Goal: Use online tool/utility: Utilize a website feature to perform a specific function

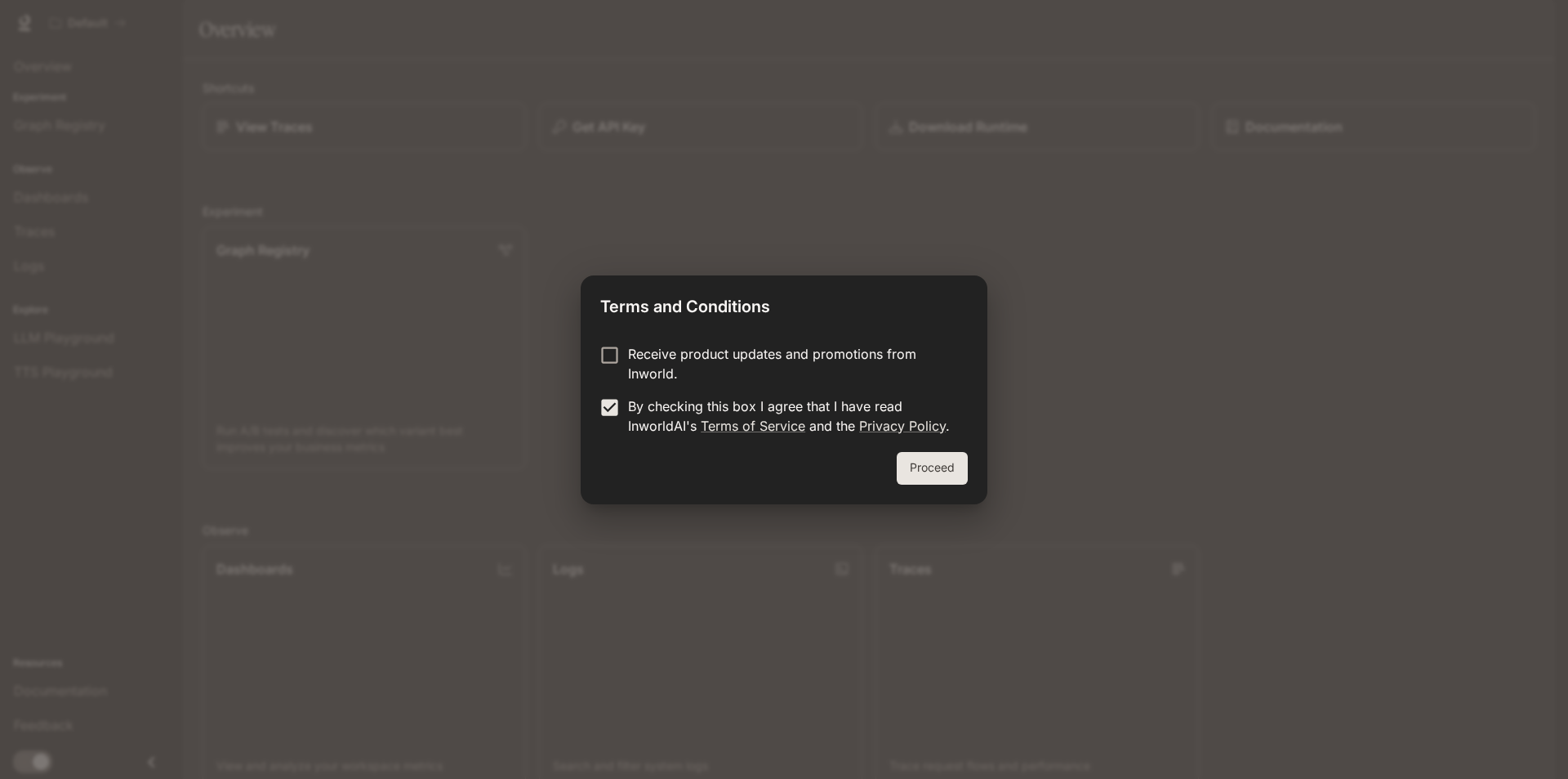
click at [919, 451] on div "Receive product updates and promotions from Inworld. By checking this box I agr…" at bounding box center [784, 391] width 407 height 121
click at [920, 454] on button "Proceed" at bounding box center [932, 468] width 71 height 33
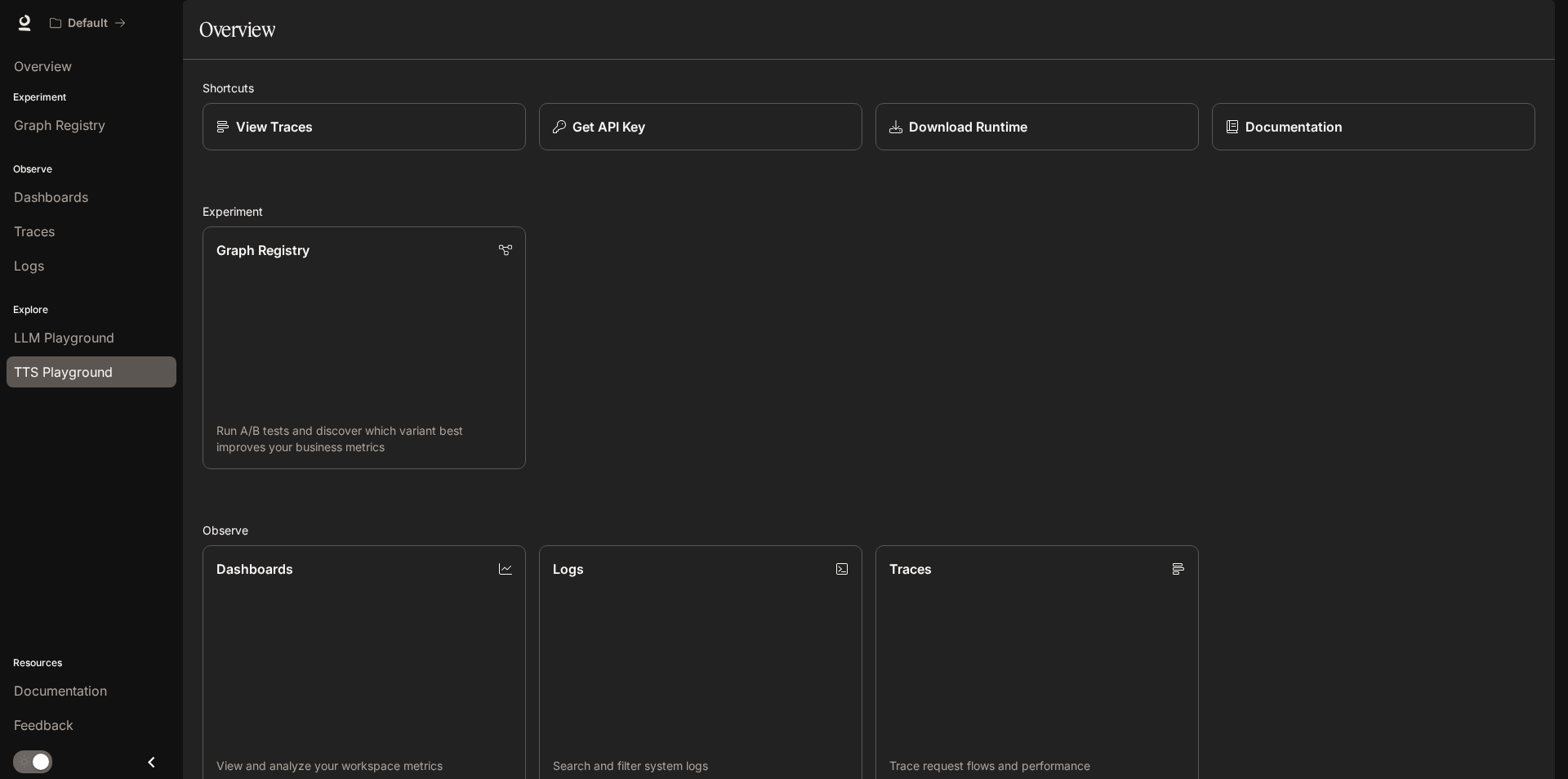
click at [44, 373] on span "TTS Playground" at bounding box center [63, 372] width 99 height 19
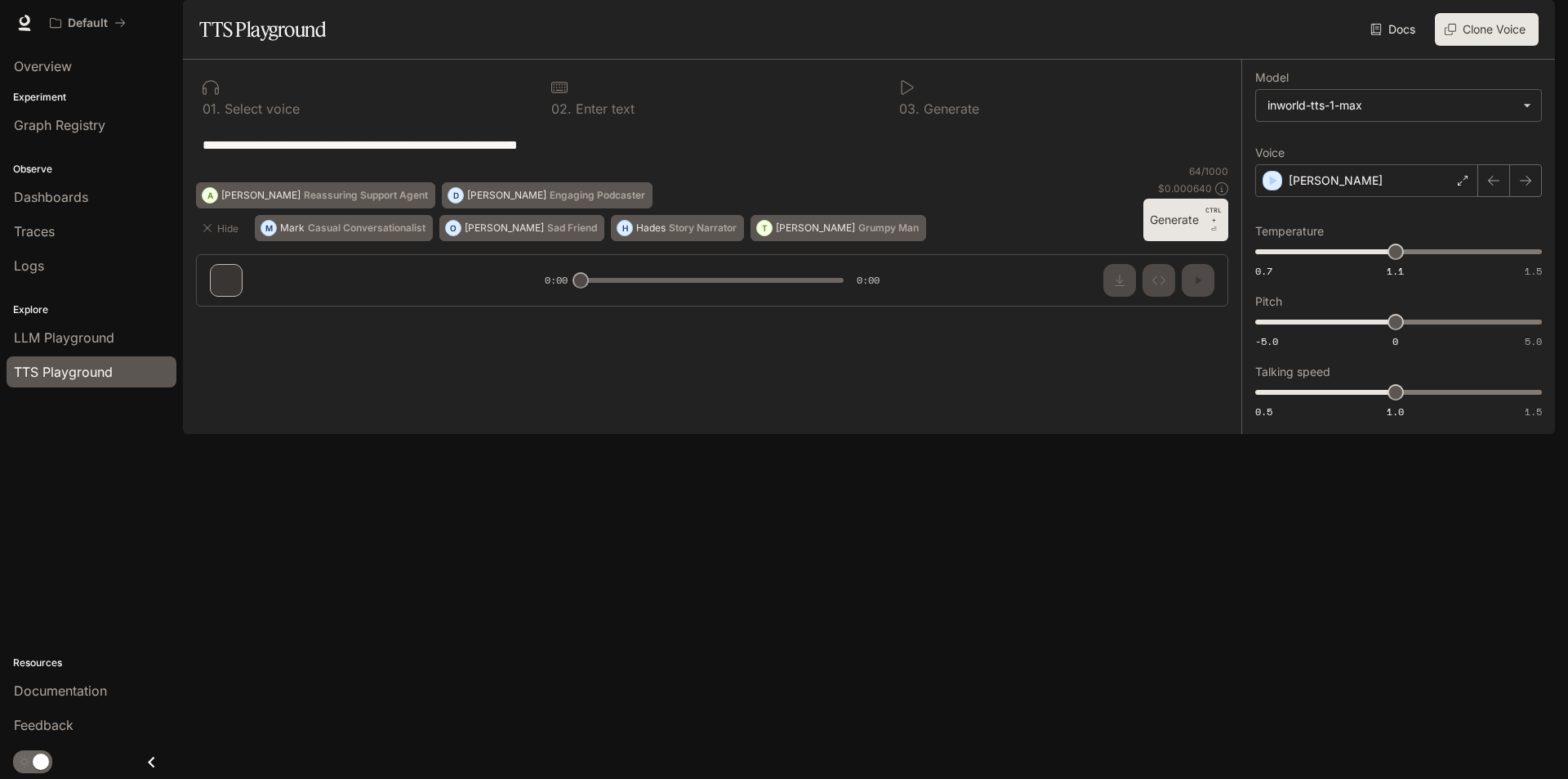
click at [384, 165] on div "**********" at bounding box center [712, 144] width 1032 height 39
click at [334, 165] on div "**********" at bounding box center [712, 144] width 1020 height 39
drag, startPoint x: 555, startPoint y: 196, endPoint x: 166, endPoint y: 211, distance: 389.3
click at [183, 211] on main "**********" at bounding box center [869, 217] width 1372 height 434
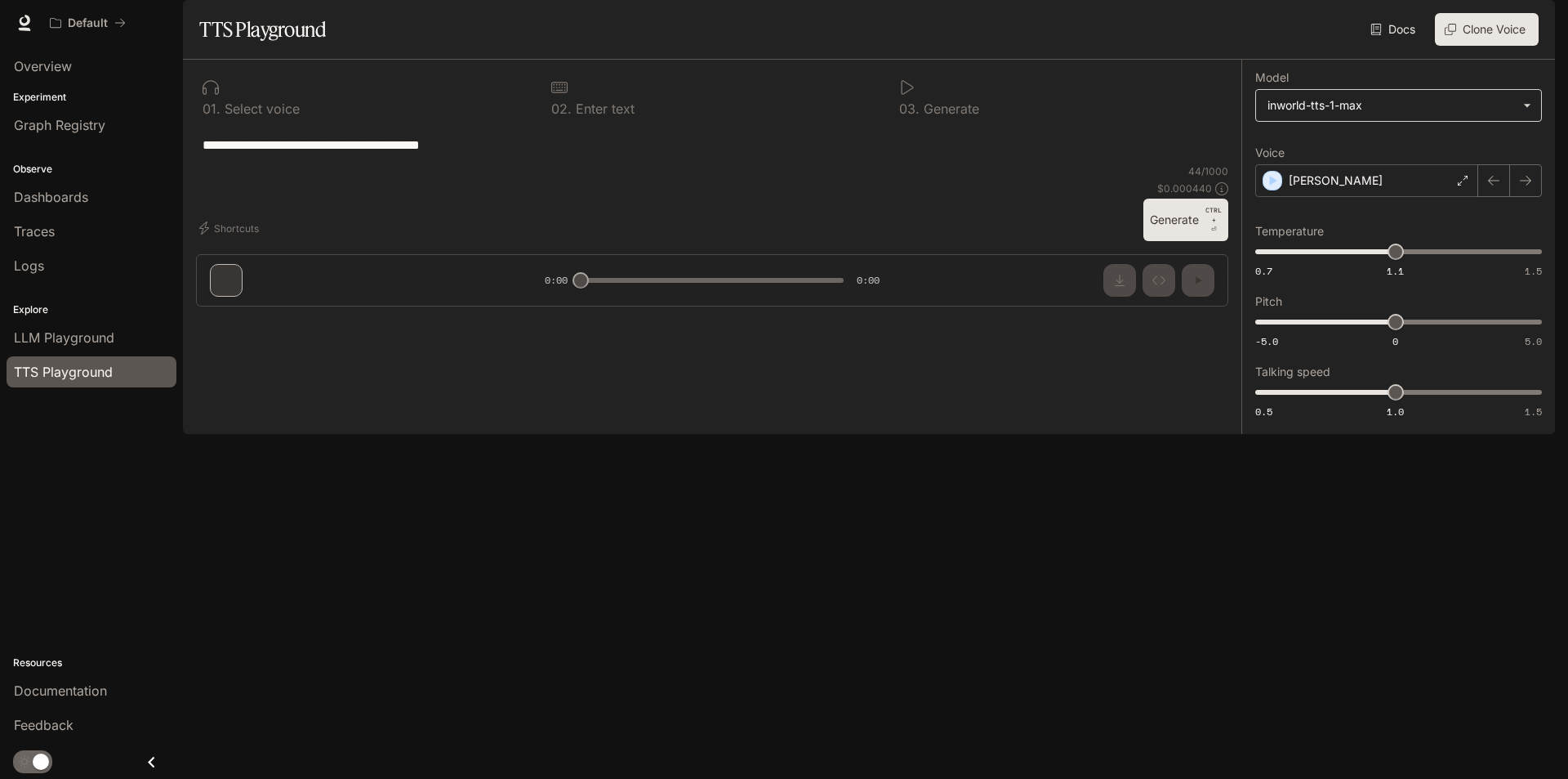
type textarea "**********"
click at [1398, 140] on body "**********" at bounding box center [784, 390] width 1568 height 779
click at [1173, 293] on div at bounding box center [784, 390] width 1568 height 779
click at [1210, 320] on div "**********" at bounding box center [712, 190] width 1059 height 260
click at [1204, 241] on button "Generate CTRL + ⏎" at bounding box center [1186, 220] width 85 height 43
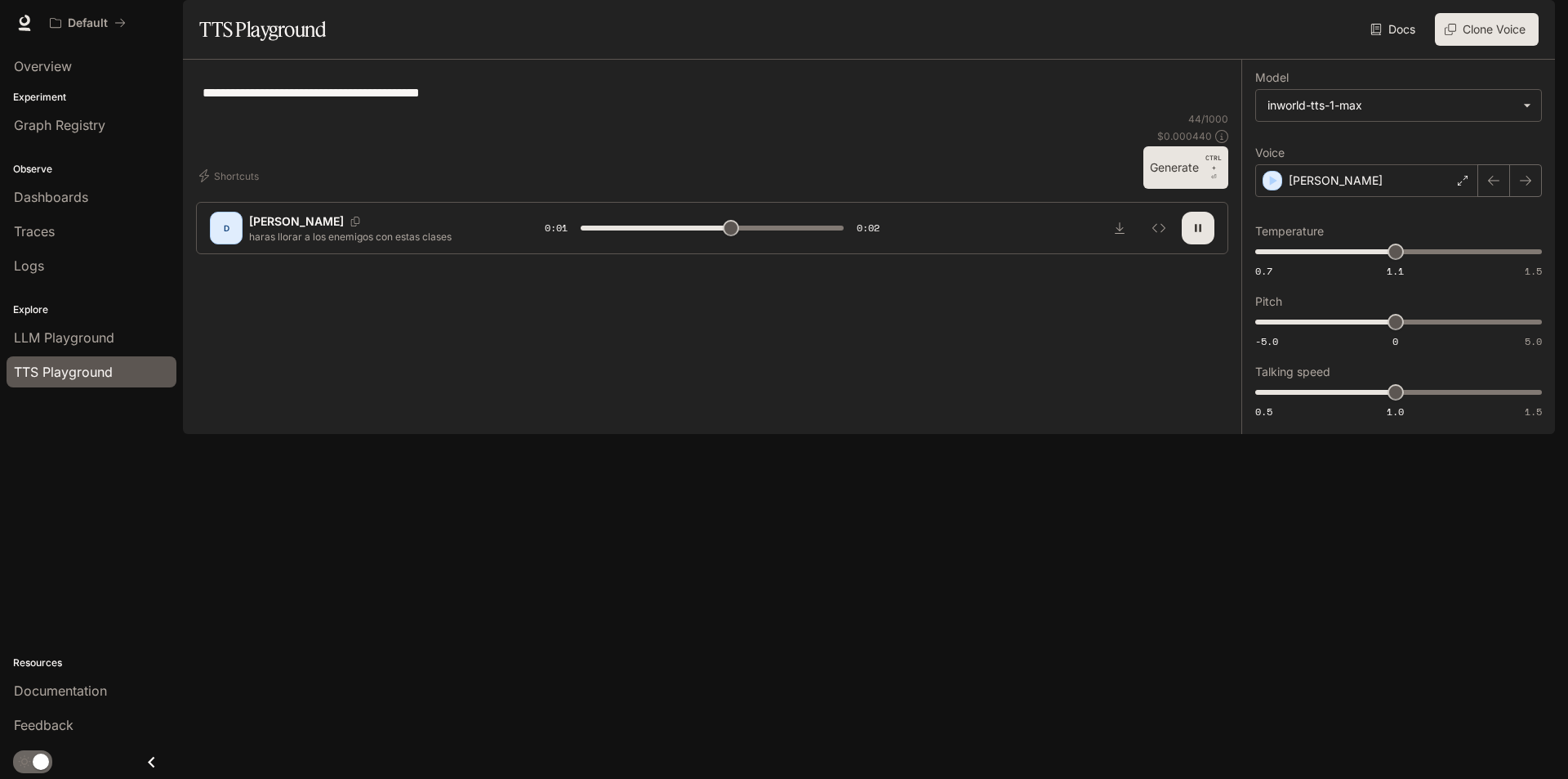
click at [1380, 89] on label "Model" at bounding box center [1399, 80] width 287 height 16
click at [1382, 138] on body "**********" at bounding box center [784, 390] width 1568 height 779
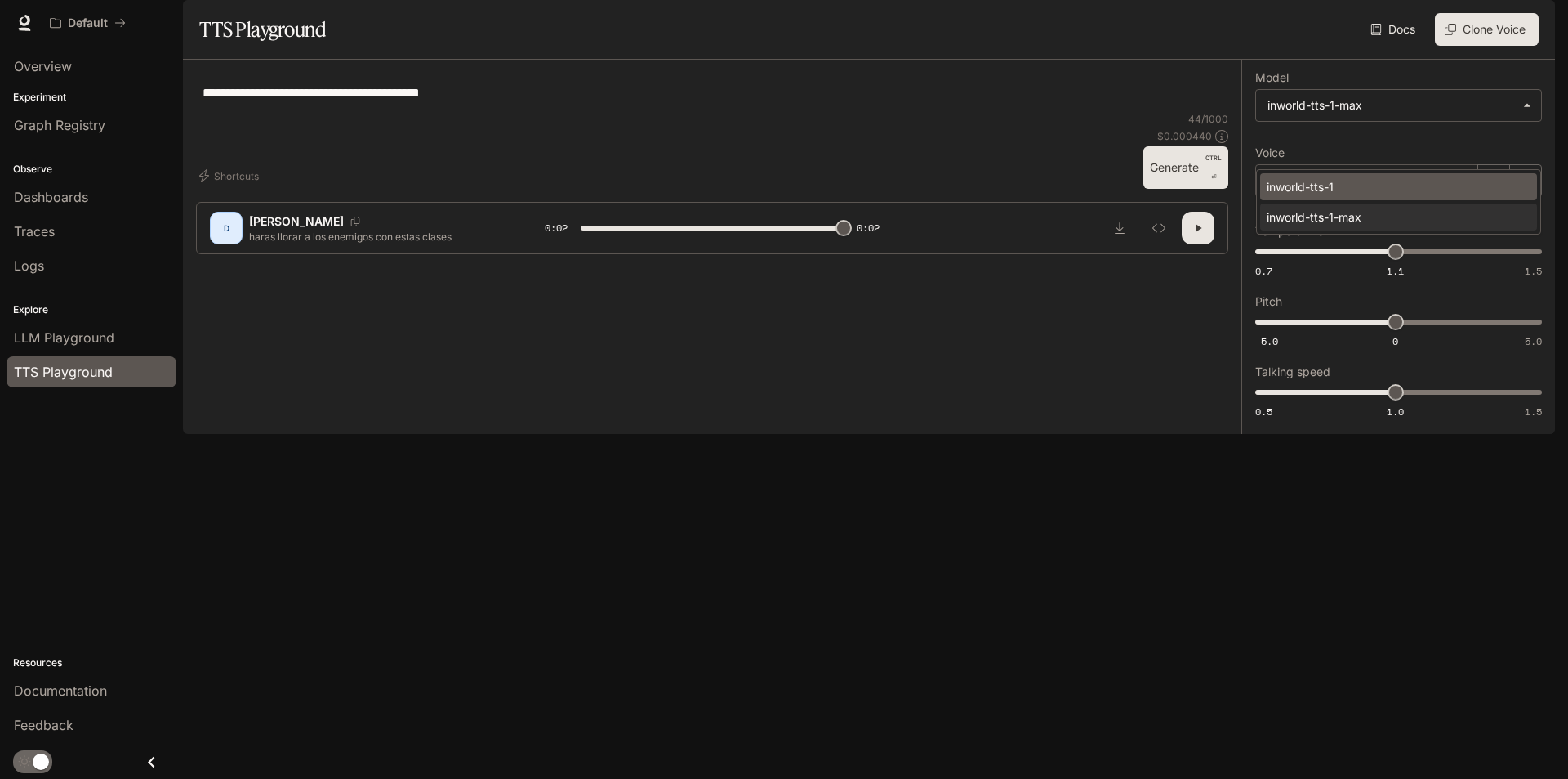
type input "*"
click at [1379, 185] on div "inworld-tts-1" at bounding box center [1396, 187] width 258 height 17
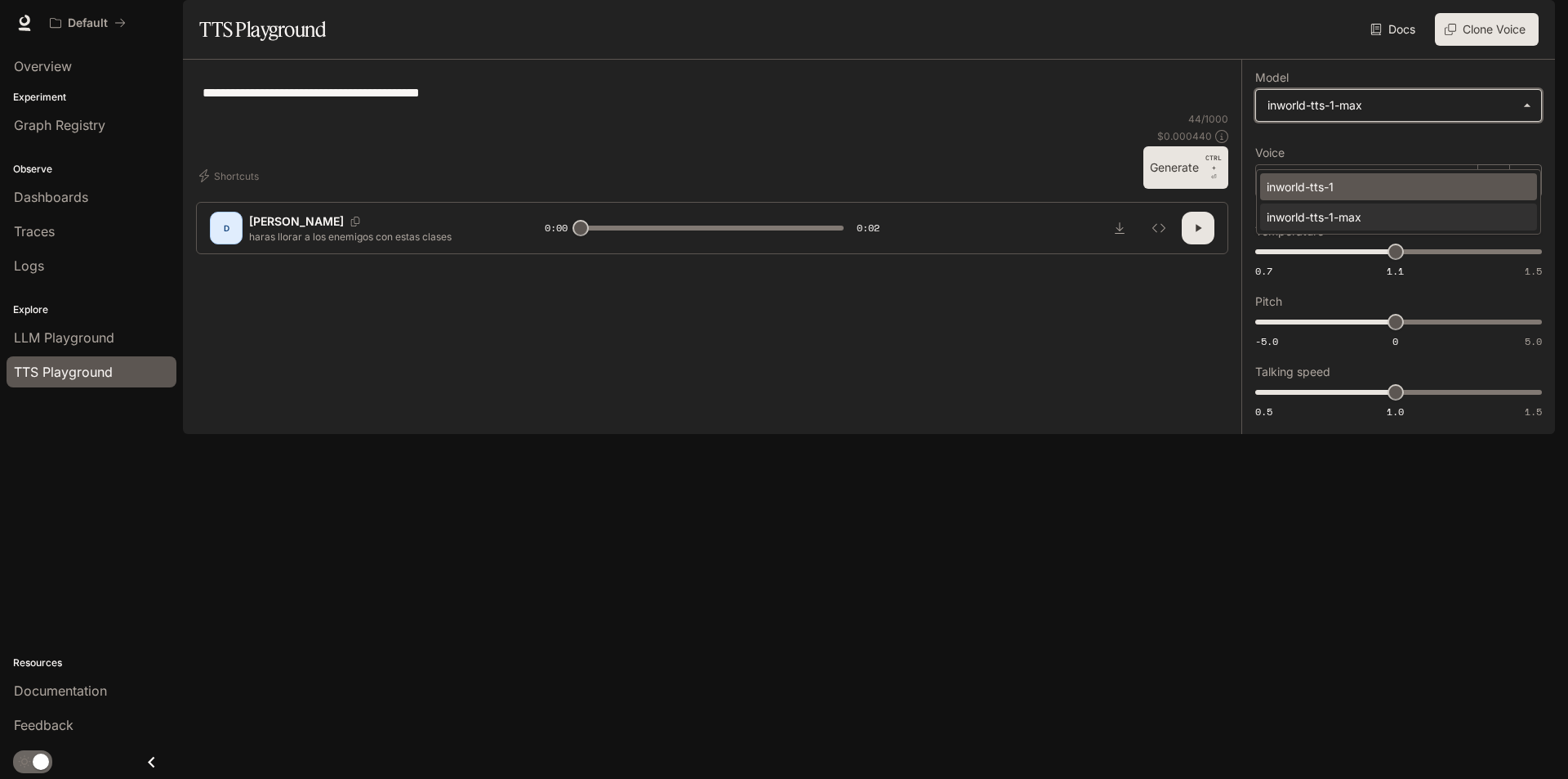
type input "**********"
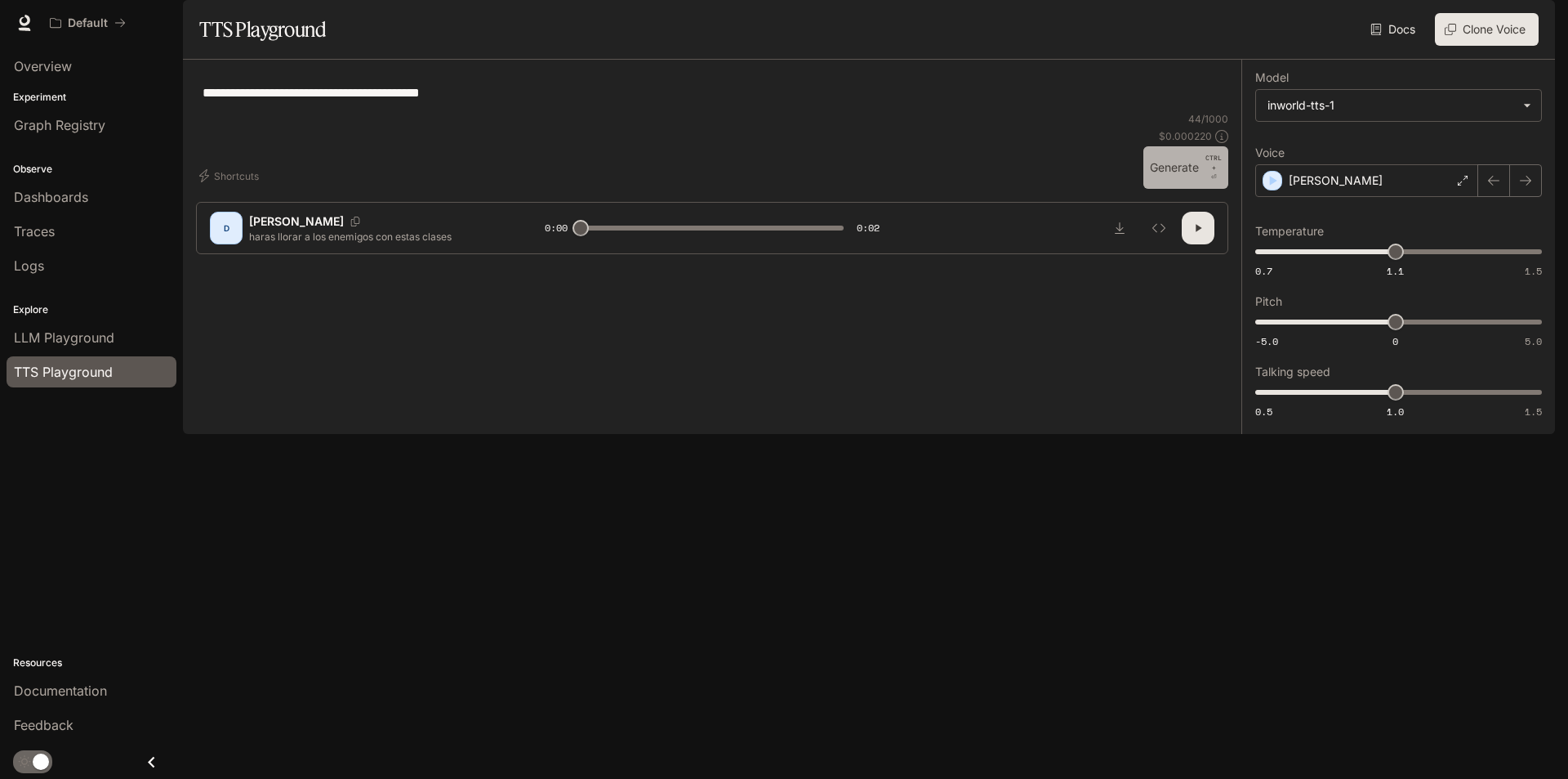
click at [1172, 189] on button "Generate CTRL + ⏎" at bounding box center [1186, 168] width 85 height 43
click at [1202, 233] on icon "button" at bounding box center [1198, 229] width 7 height 8
click at [1202, 234] on icon "button" at bounding box center [1197, 228] width 13 height 13
click at [1183, 244] on button "button" at bounding box center [1198, 228] width 33 height 33
click at [347, 227] on icon "Copy Voice ID" at bounding box center [354, 221] width 16 height 10
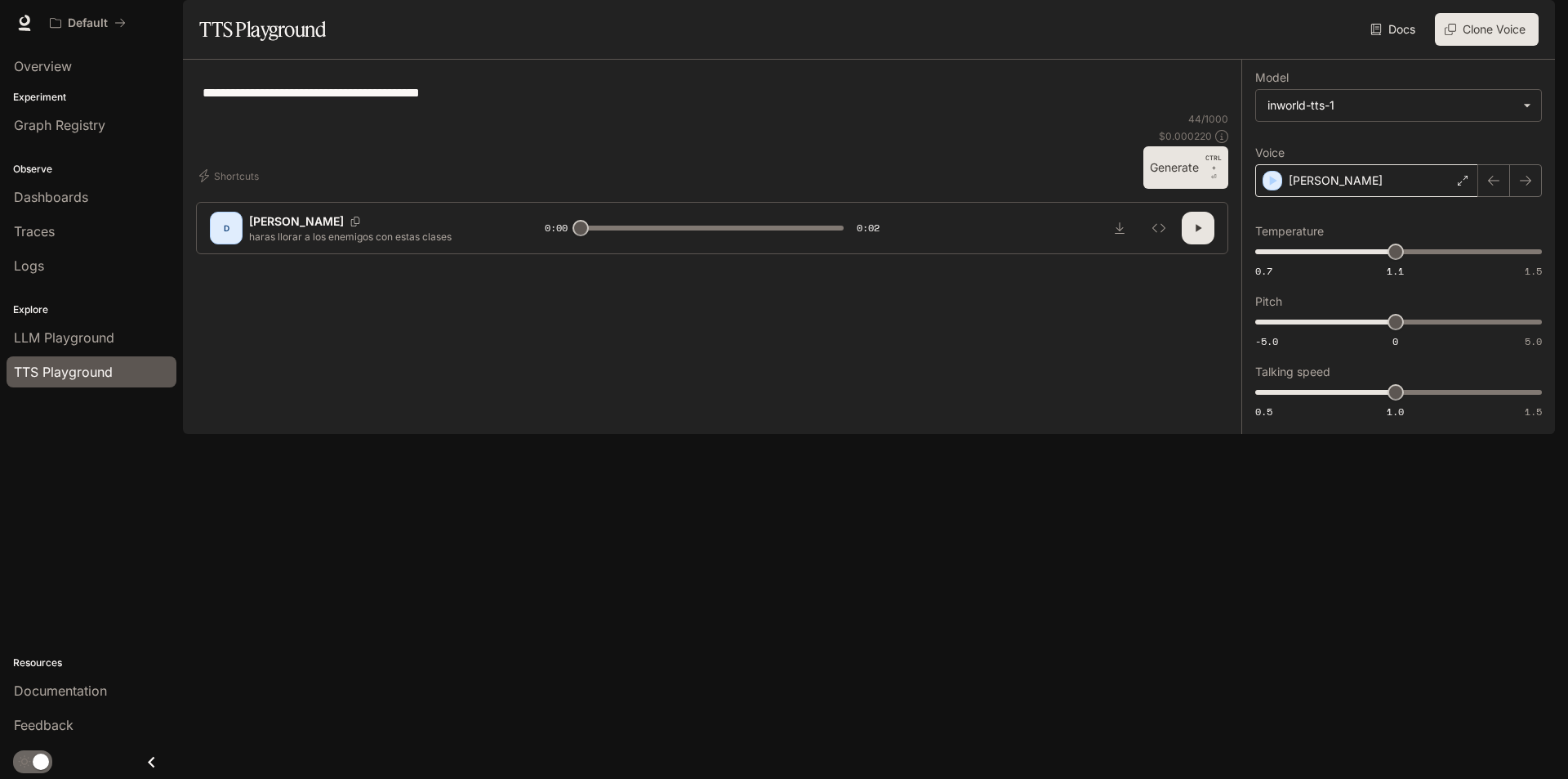
click at [1405, 197] on div "[PERSON_NAME]" at bounding box center [1367, 181] width 223 height 33
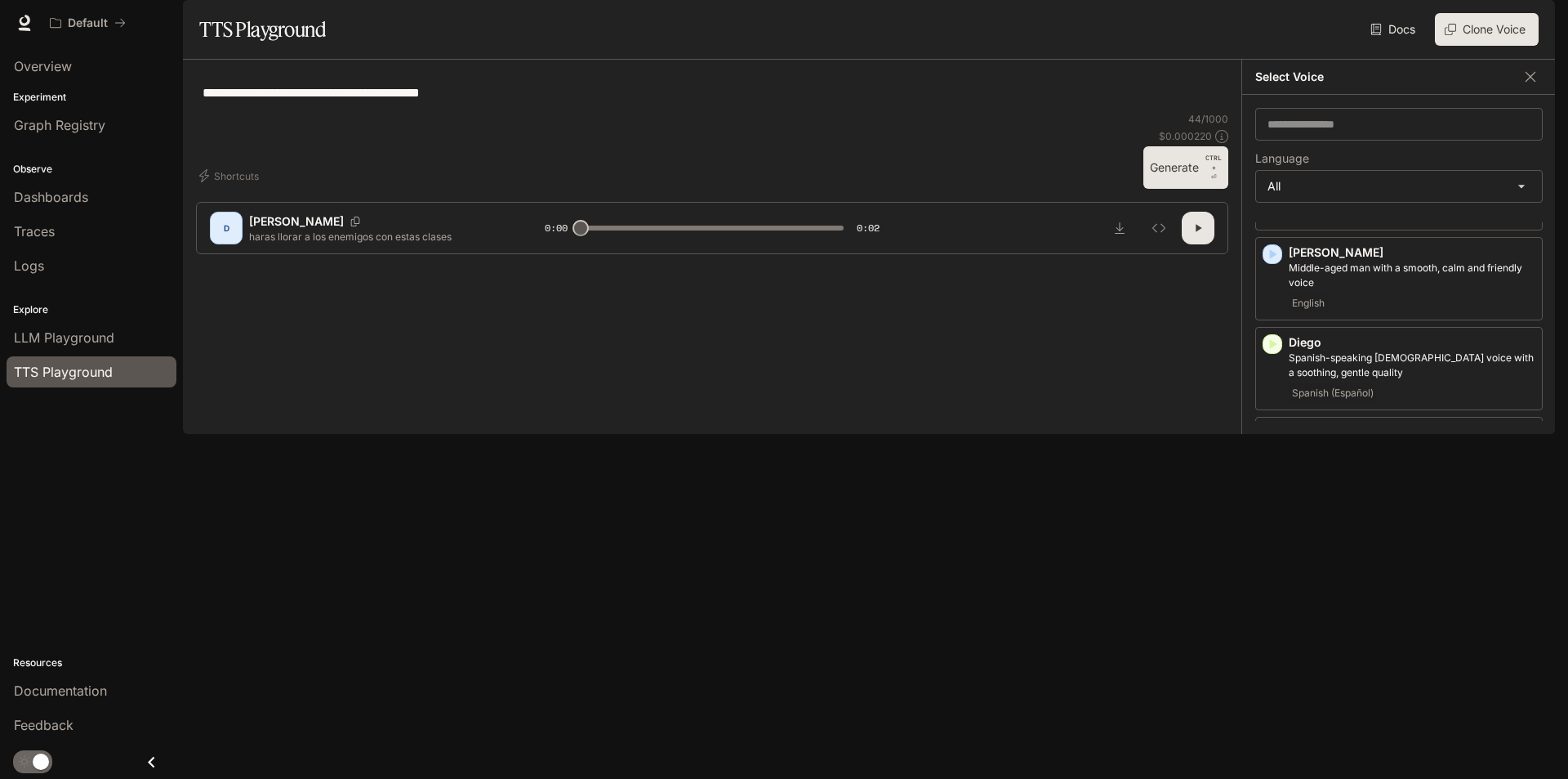
scroll to position [654, 0]
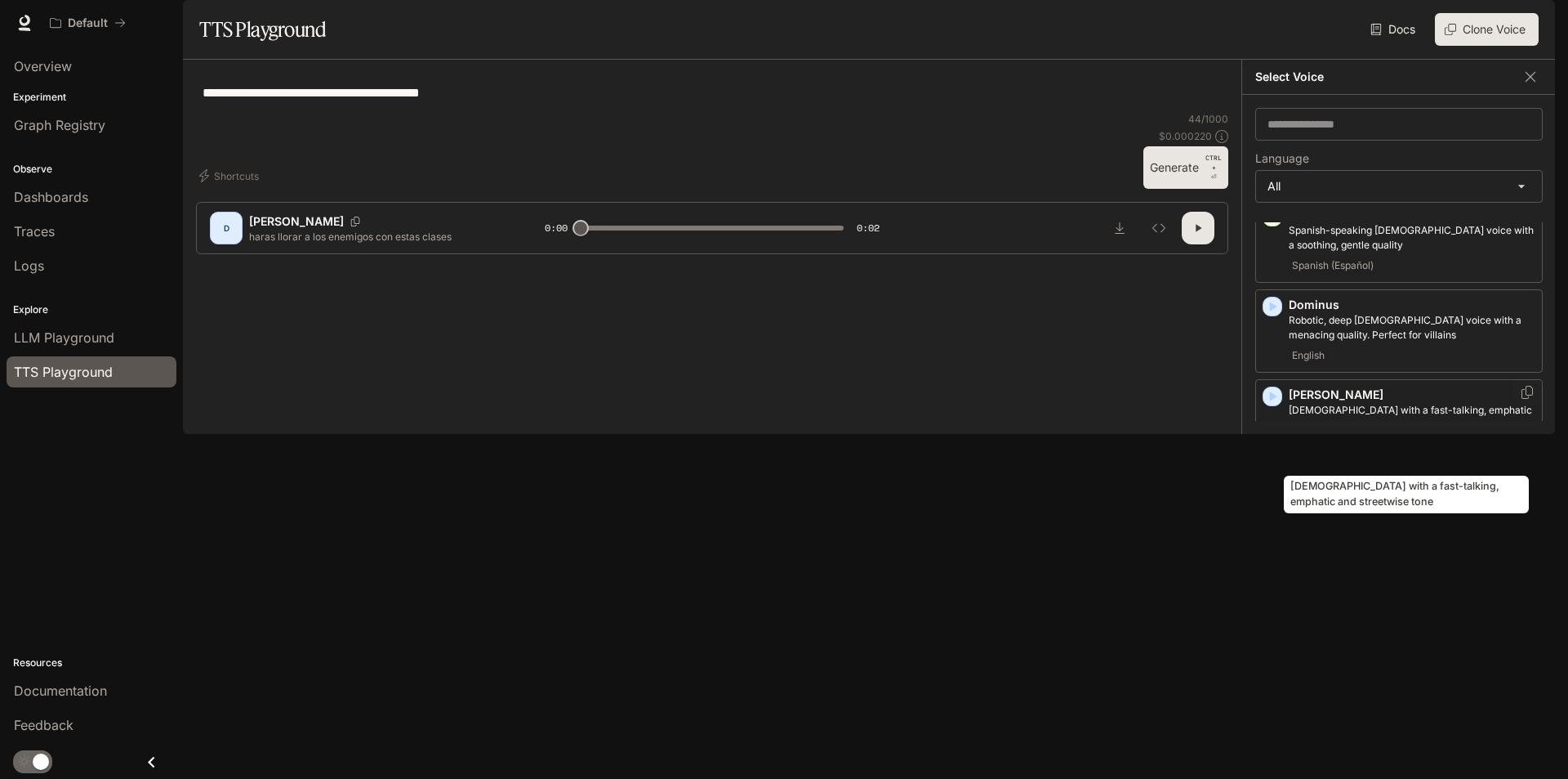
click at [1364, 432] on p "[DEMOGRAPHIC_DATA] with a fast-talking, emphatic and streetwise tone" at bounding box center [1412, 418] width 247 height 29
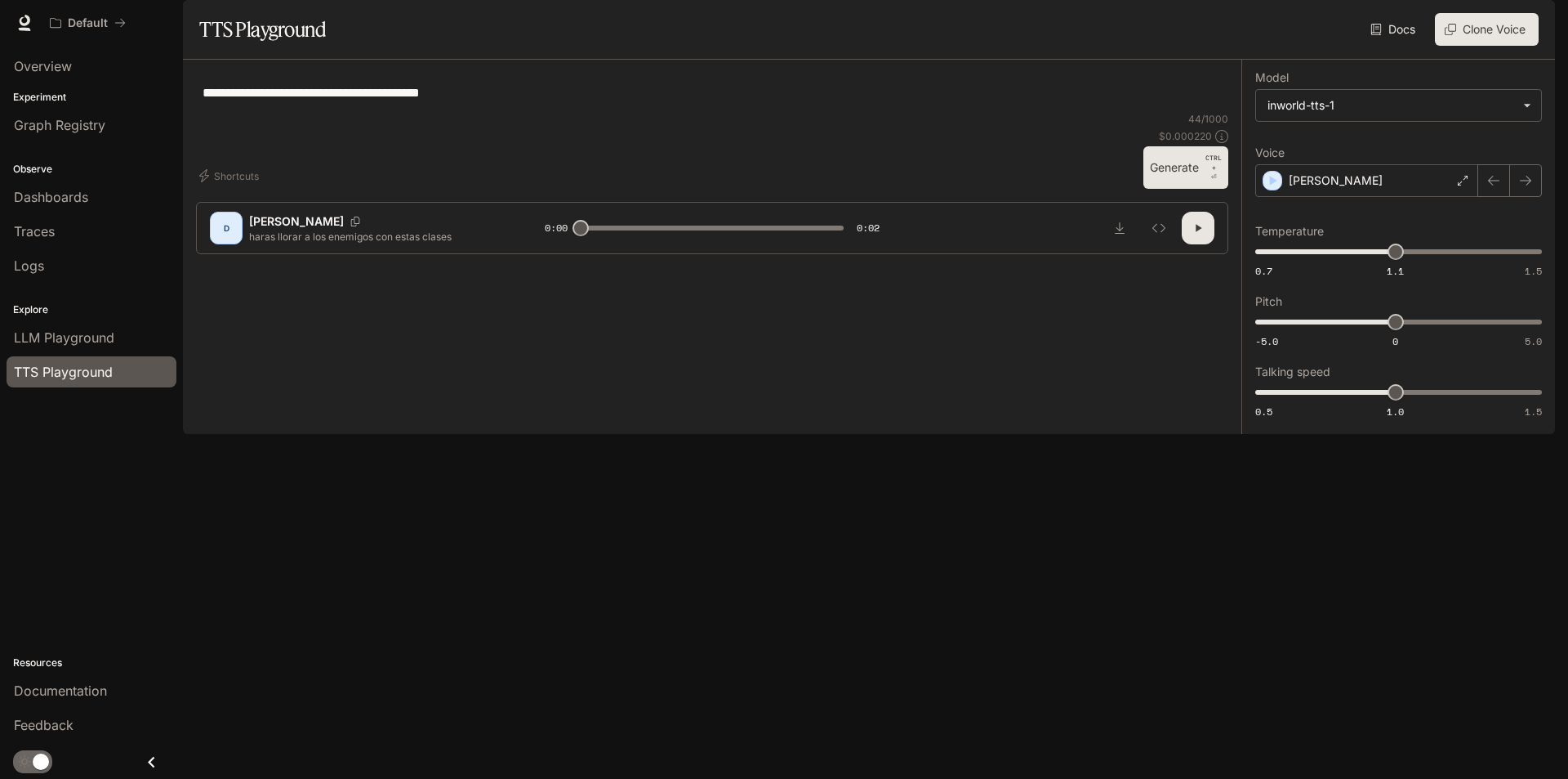
click at [1210, 182] on p "CTRL + ⏎" at bounding box center [1214, 168] width 16 height 29
click at [1394, 197] on div "[PERSON_NAME]" at bounding box center [1367, 181] width 223 height 33
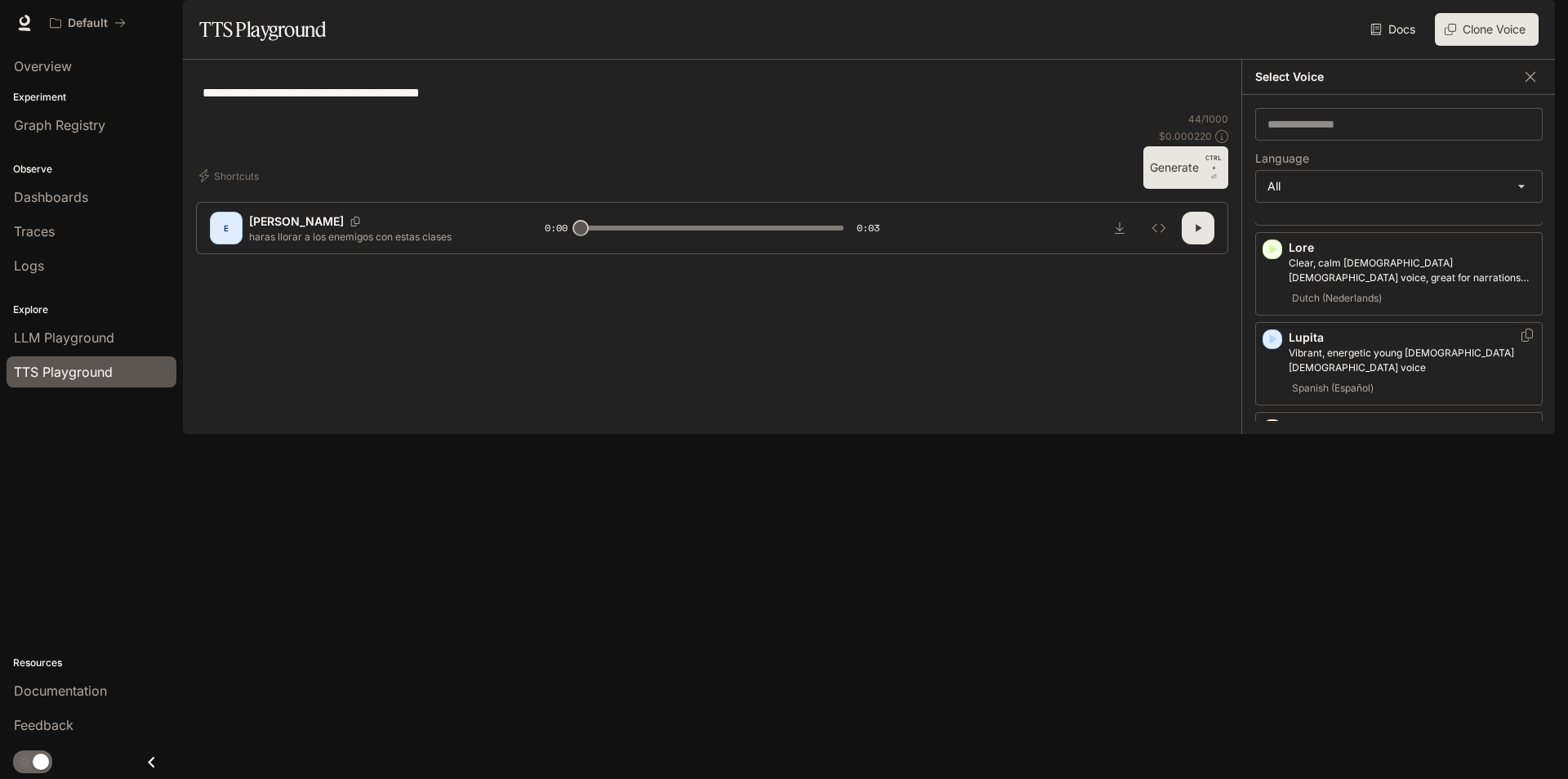
scroll to position [2125, 0]
click at [1422, 537] on div "English" at bounding box center [1412, 546] width 247 height 19
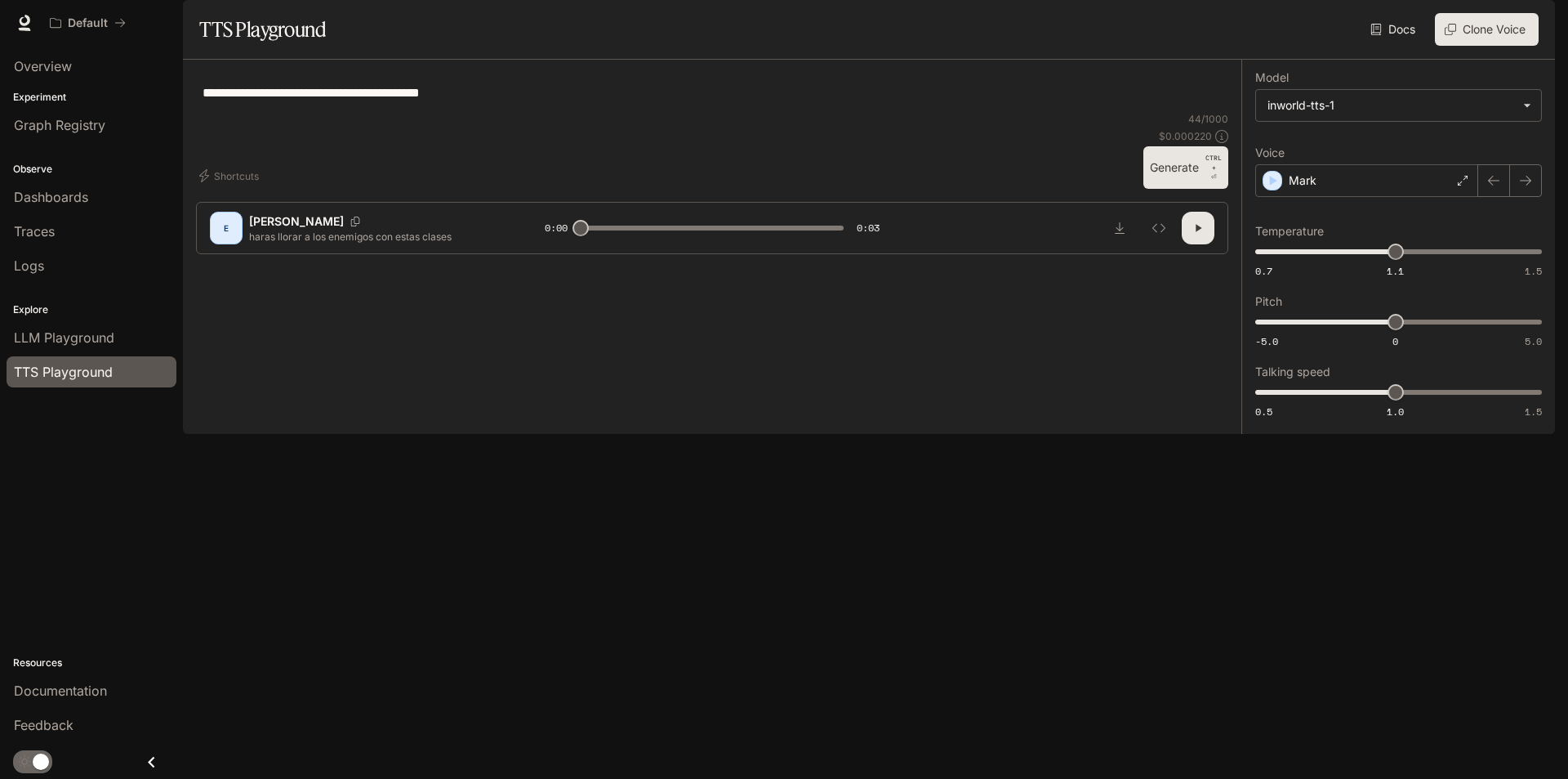
click at [1208, 172] on p "CTRL +" at bounding box center [1214, 163] width 16 height 19
type input "*"
click at [1446, 35] on icon "button" at bounding box center [1451, 29] width 12 height 12
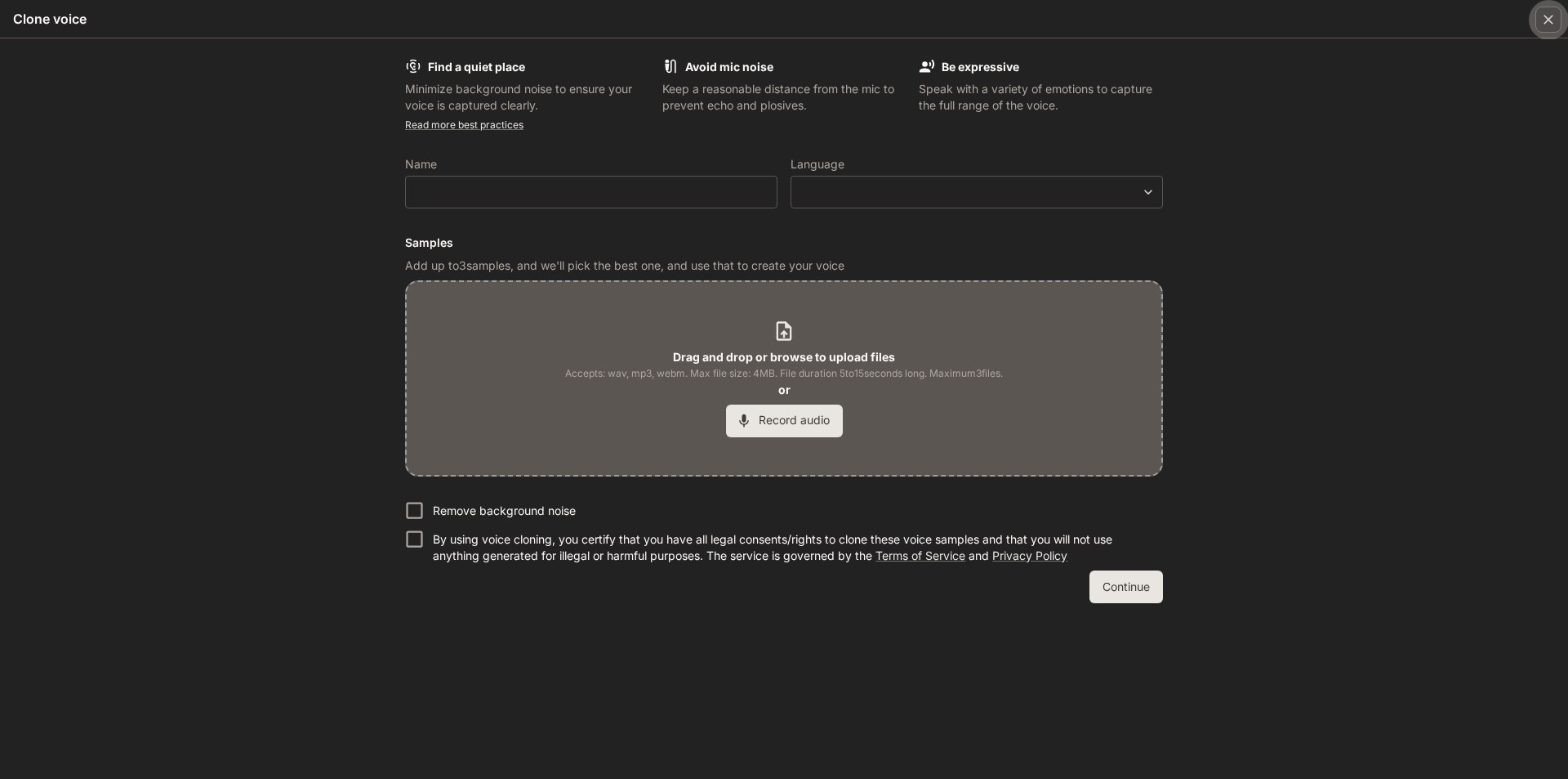
click at [1555, 11] on div "button" at bounding box center [1549, 19] width 26 height 26
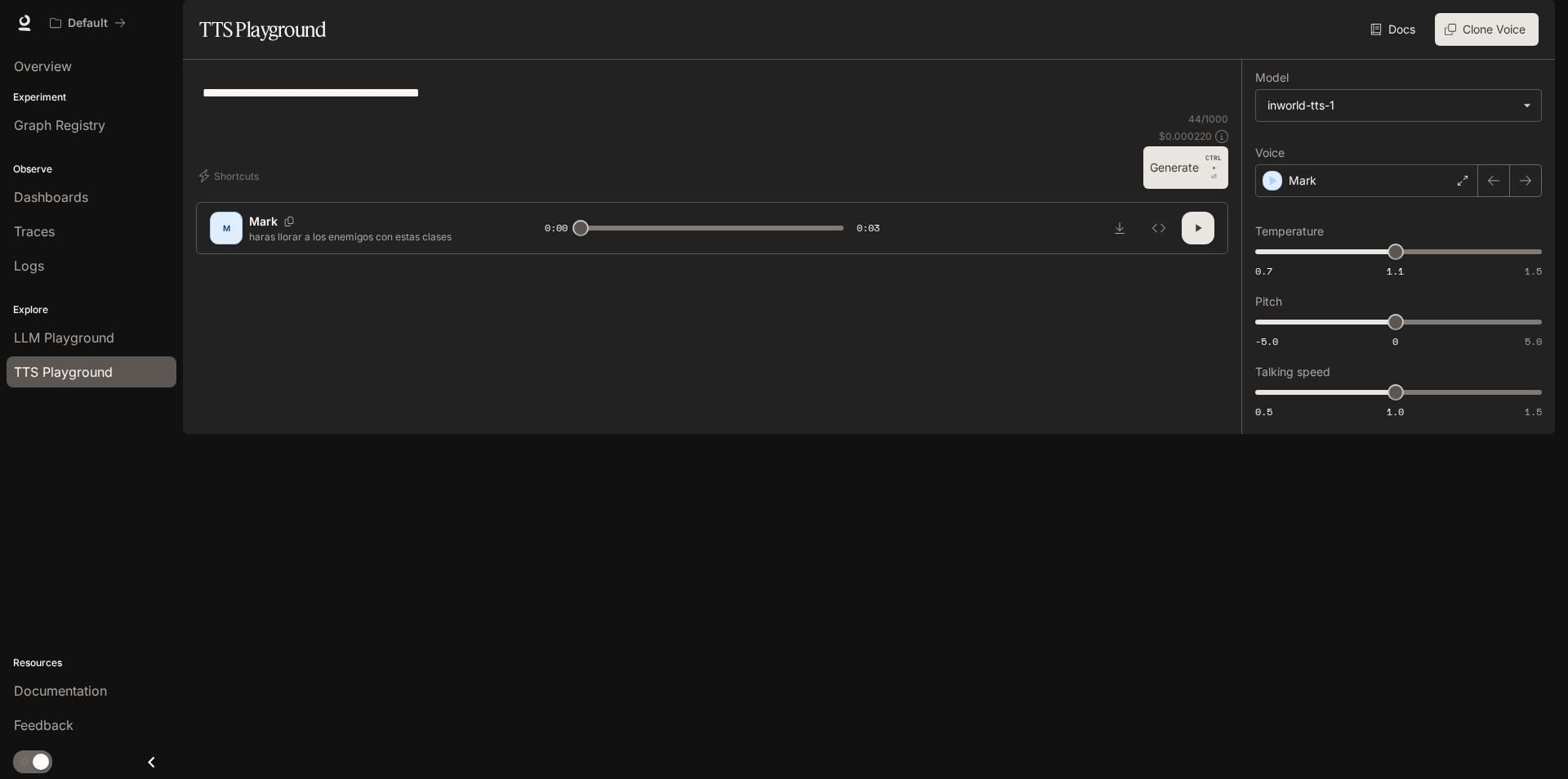
drag, startPoint x: 672, startPoint y: 704, endPoint x: 522, endPoint y: 565, distance: 204.5
drag, startPoint x: 522, startPoint y: 565, endPoint x: 1150, endPoint y: 124, distance: 767.4
click at [1150, 112] on div "**********" at bounding box center [712, 92] width 1020 height 39
type input "***"
drag, startPoint x: 1410, startPoint y: 433, endPoint x: 1419, endPoint y: 433, distance: 9.0
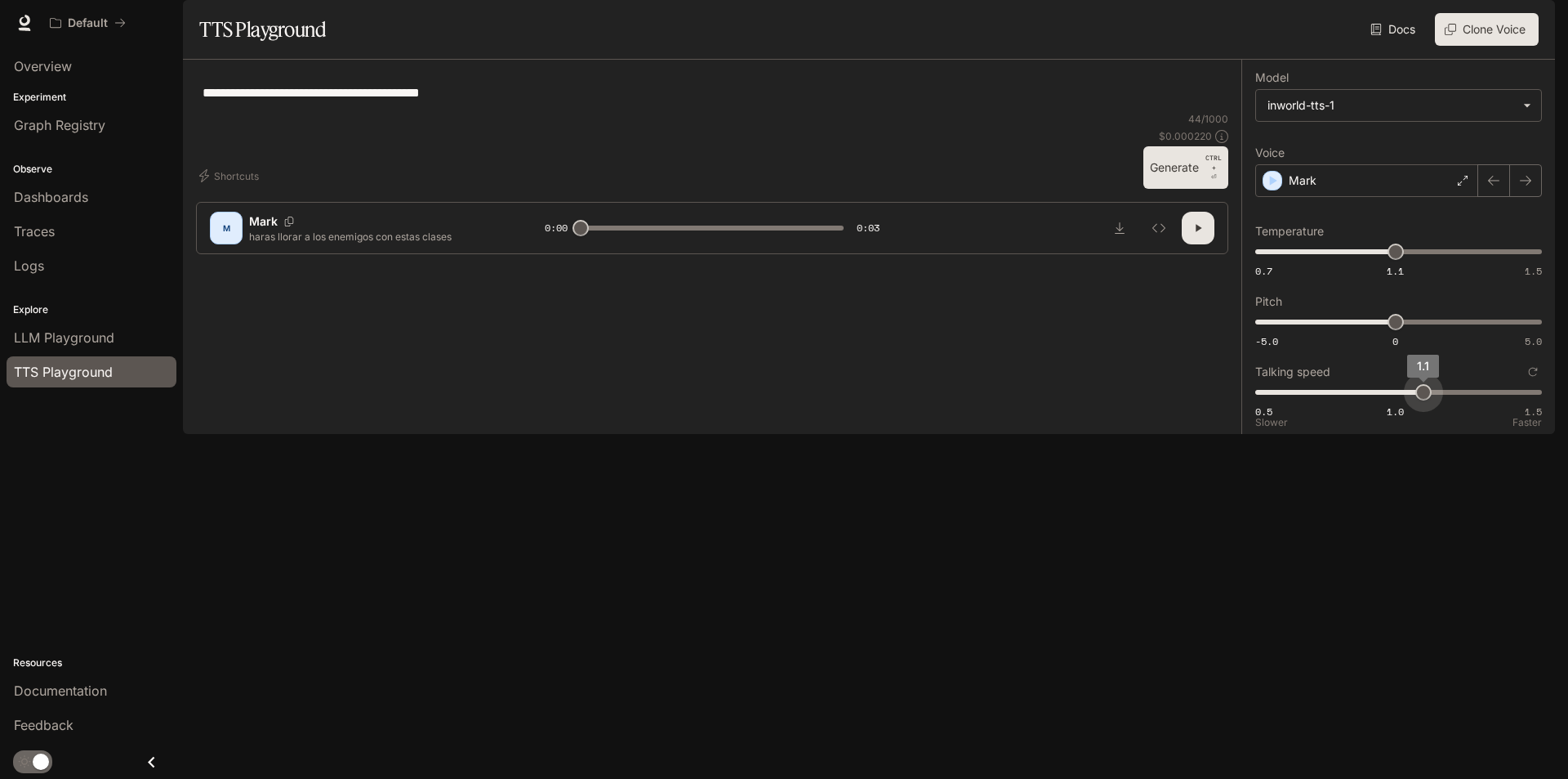
click at [1419, 400] on span "1.1" at bounding box center [1424, 391] width 16 height 16
click at [1209, 244] on button "button" at bounding box center [1198, 228] width 33 height 33
click at [1425, 380] on label "Talking speed" at bounding box center [1399, 371] width 287 height 16
click at [1524, 381] on button "Talking speed" at bounding box center [1533, 371] width 18 height 18
type input "***"
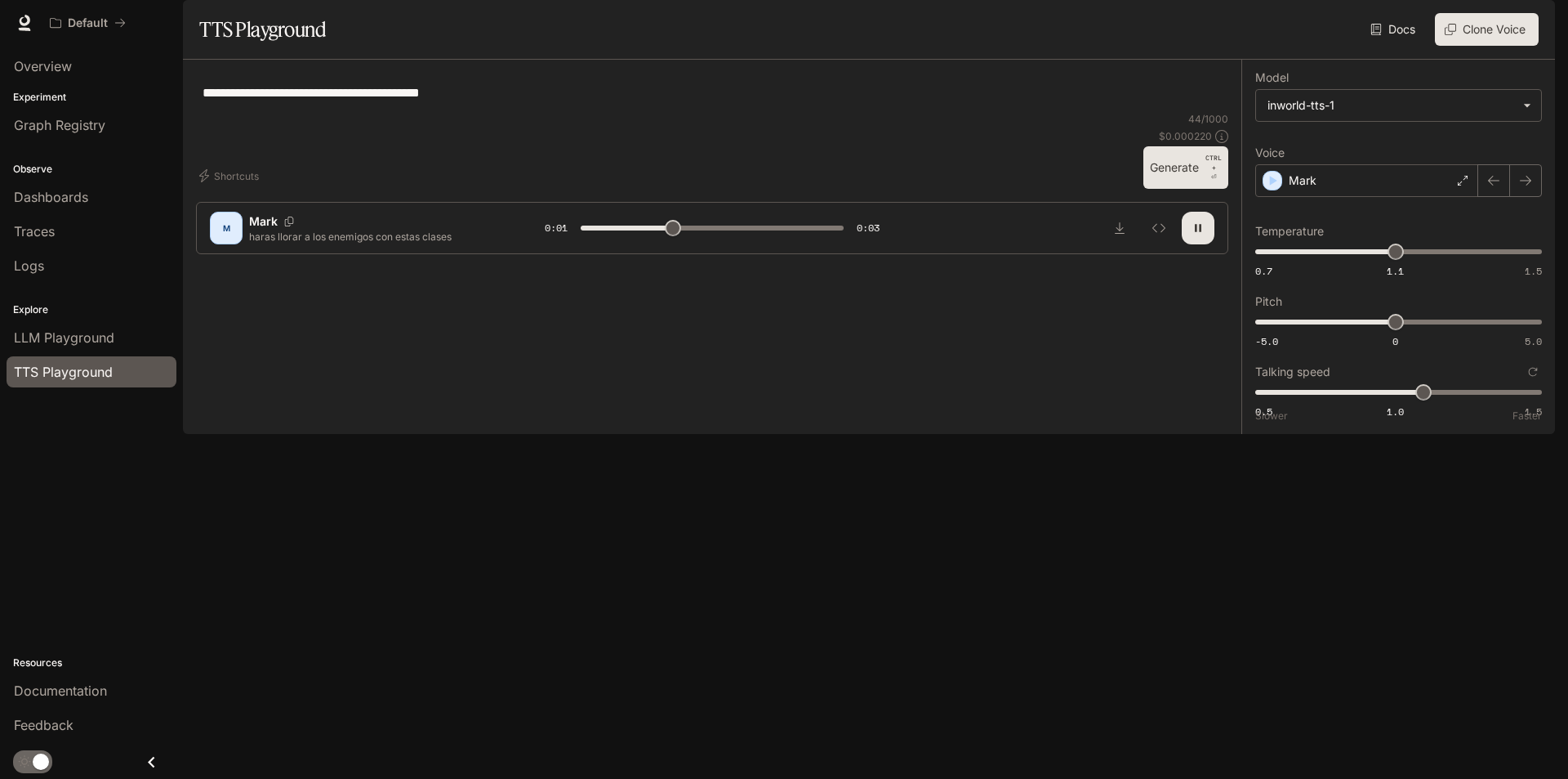
type input "*"
type input "***"
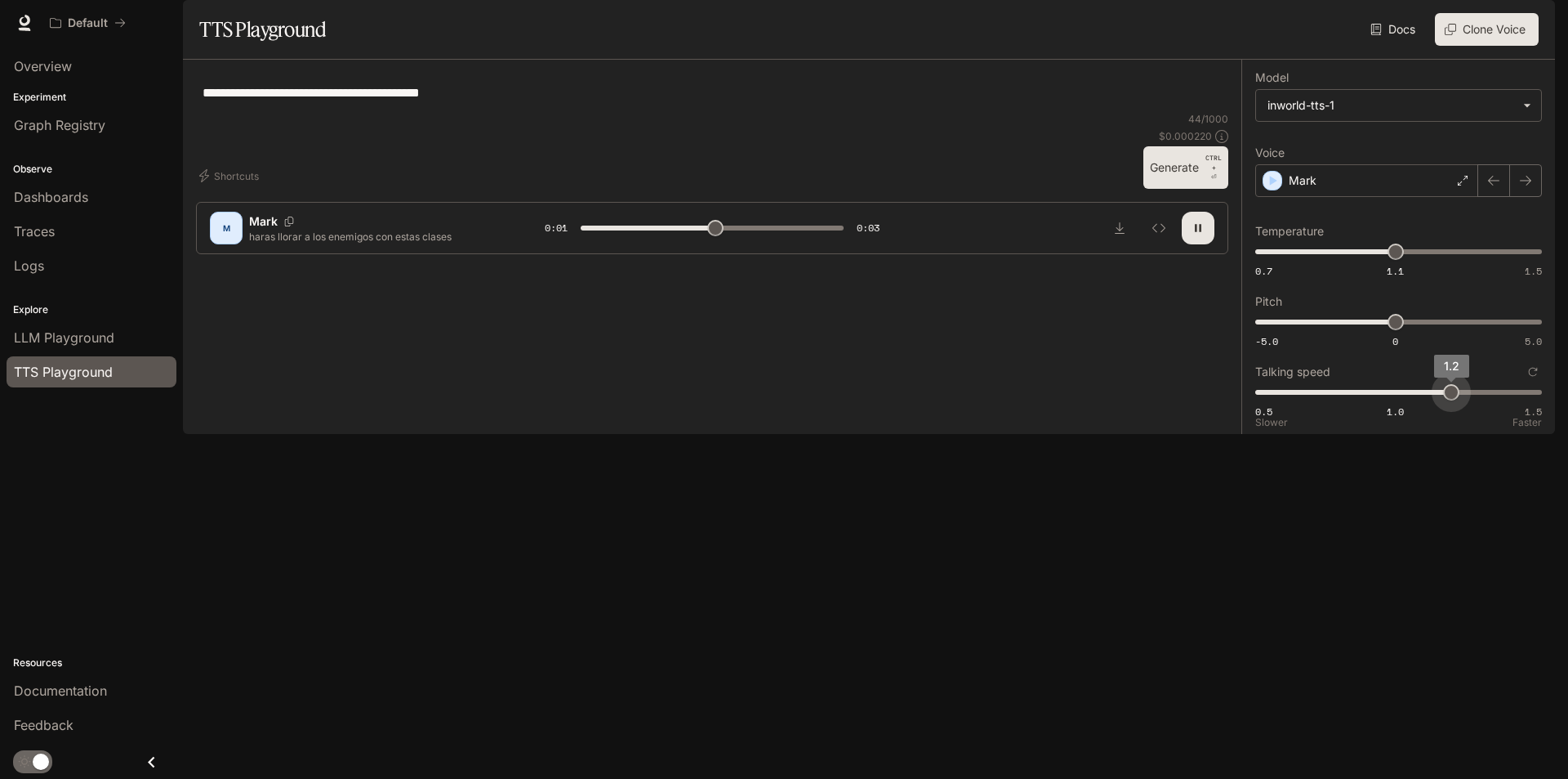
type input "***"
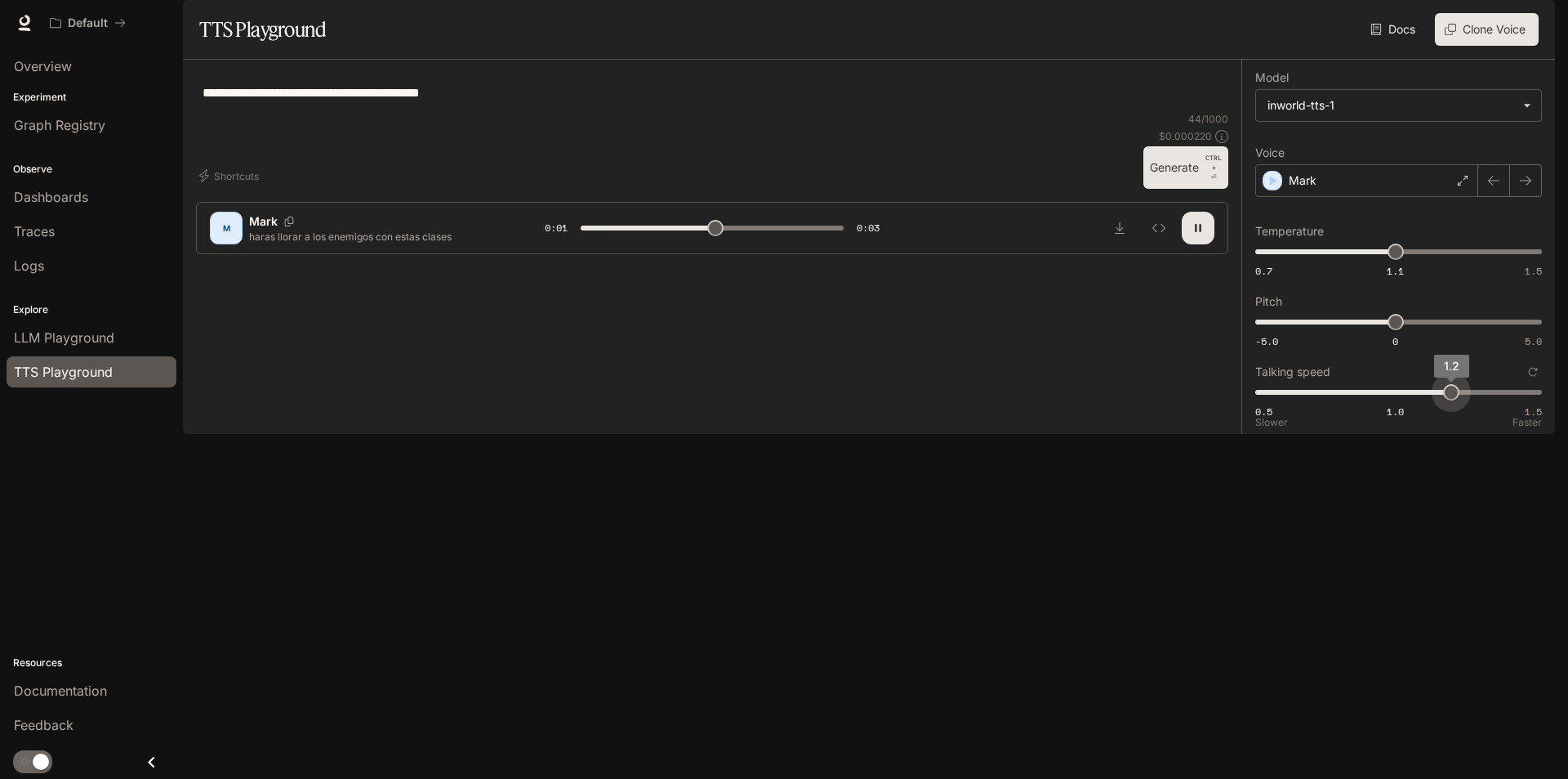
type input "***"
drag, startPoint x: 1429, startPoint y: 439, endPoint x: 1557, endPoint y: 450, distance: 128.5
click at [1557, 450] on div "**********" at bounding box center [784, 390] width 1568 height 779
click at [1198, 244] on button "button" at bounding box center [1198, 228] width 33 height 33
click at [1188, 189] on button "Generate CTRL + ⏎" at bounding box center [1186, 168] width 85 height 43
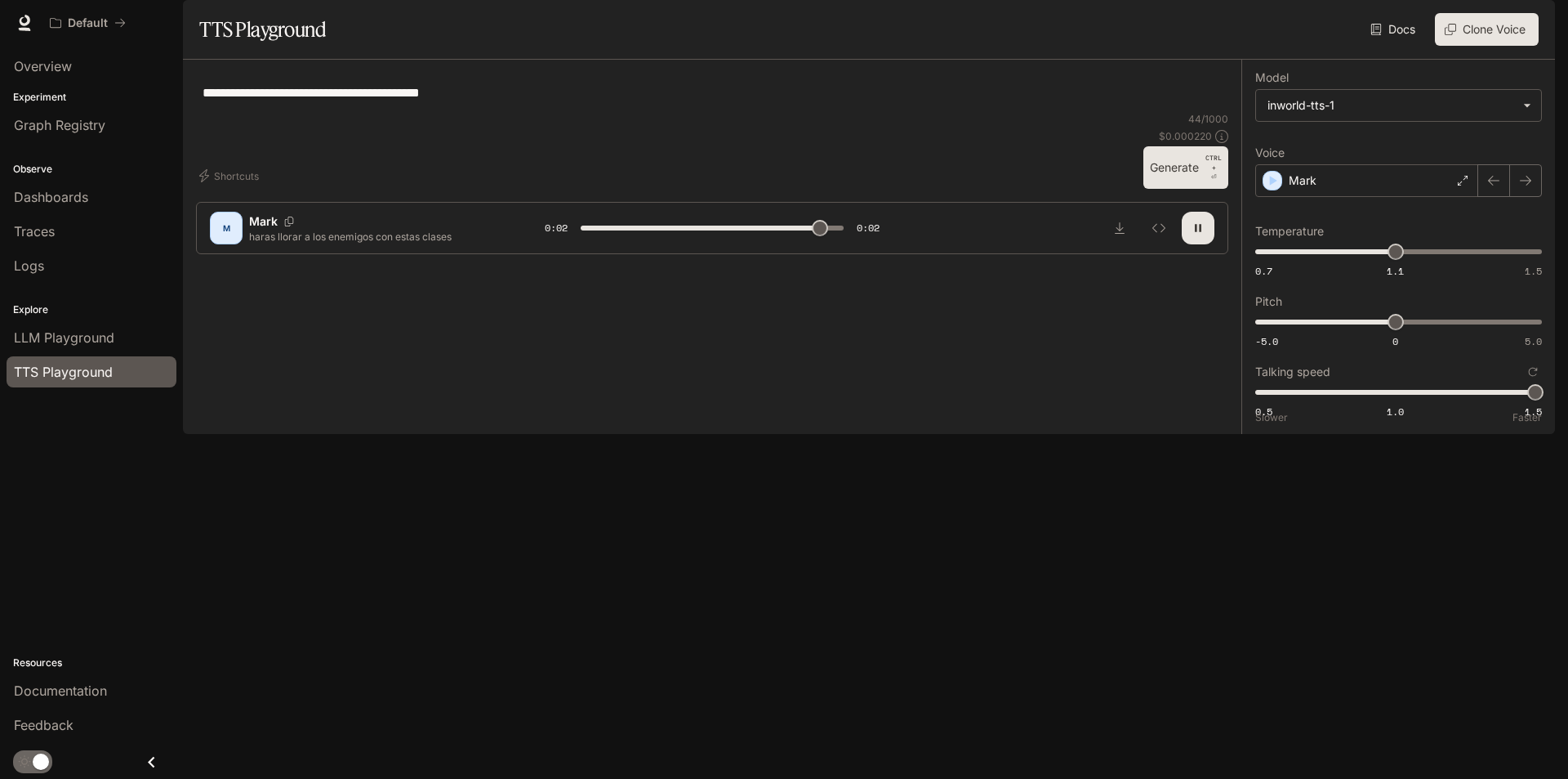
type input "*"
click at [1366, 404] on span "0.5 1.0 1.5 1.5" at bounding box center [1395, 391] width 280 height 24
click at [1448, 404] on span "0.5 1.0 1.5 1.2" at bounding box center [1395, 391] width 280 height 24
type input "***"
click at [1473, 404] on span "0.5 1.0 1.5 1.2" at bounding box center [1395, 391] width 280 height 24
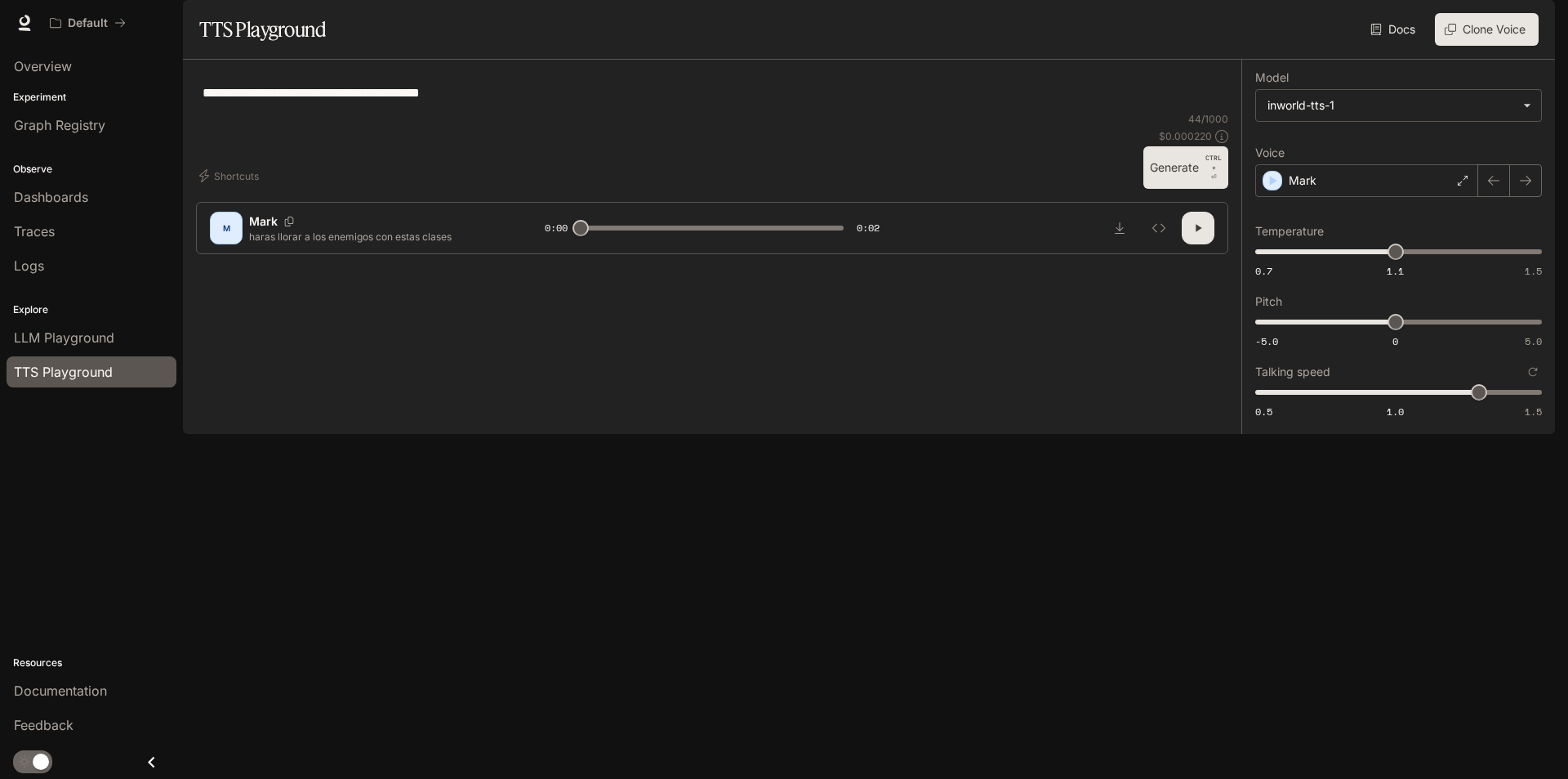
click at [1202, 189] on button "Generate CTRL + ⏎" at bounding box center [1186, 168] width 85 height 43
click at [1201, 233] on icon "button" at bounding box center [1198, 229] width 7 height 8
click at [1201, 244] on button "button" at bounding box center [1198, 228] width 33 height 33
type input "*"
type input "***"
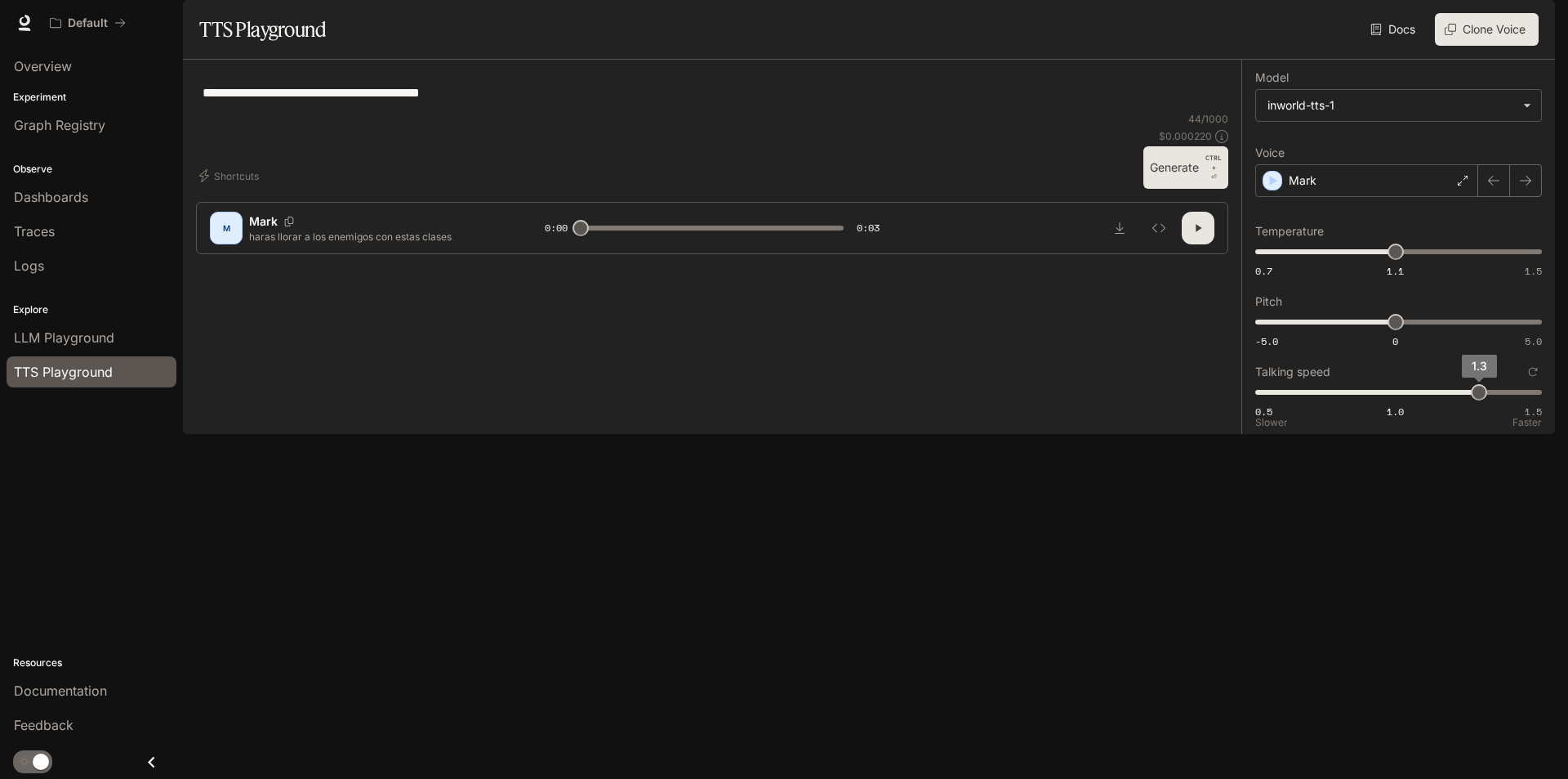
click at [1501, 404] on span "0.5 1.0 1.5 1.3" at bounding box center [1395, 391] width 280 height 24
click at [1197, 189] on button "Generate CTRL + ⏎" at bounding box center [1186, 168] width 85 height 43
click at [1201, 234] on icon "button" at bounding box center [1197, 228] width 13 height 13
click at [1201, 244] on button "button" at bounding box center [1198, 228] width 33 height 33
type input "*"
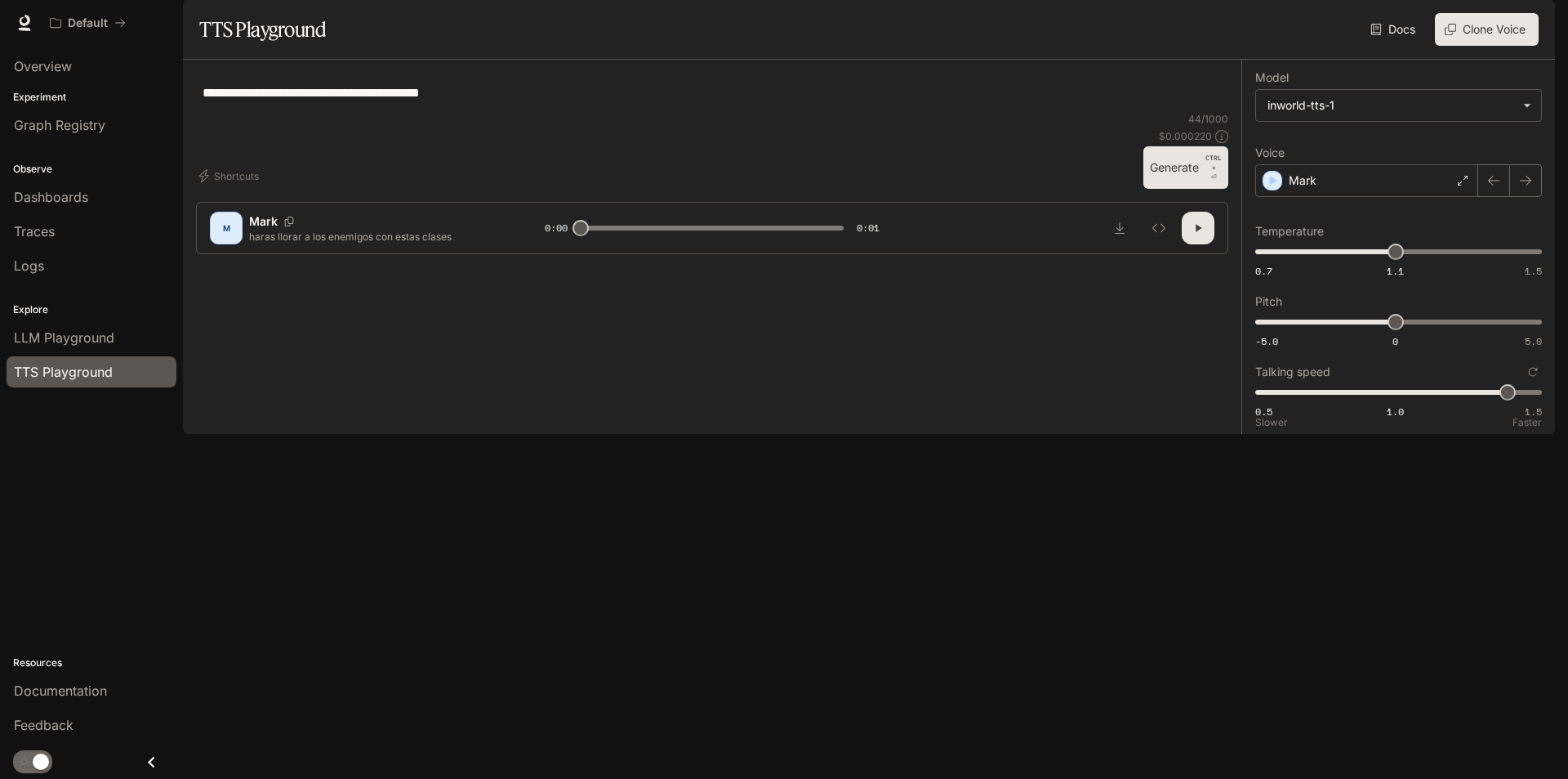
type input "***"
click at [1483, 404] on span "0.5 1.0 1.5 1.4" at bounding box center [1395, 391] width 280 height 24
click at [1206, 244] on button "button" at bounding box center [1198, 228] width 33 height 33
click at [1180, 143] on p "$ 0.000220" at bounding box center [1185, 136] width 53 height 14
click at [1187, 189] on button "Generate CTRL + ⏎" at bounding box center [1186, 168] width 85 height 43
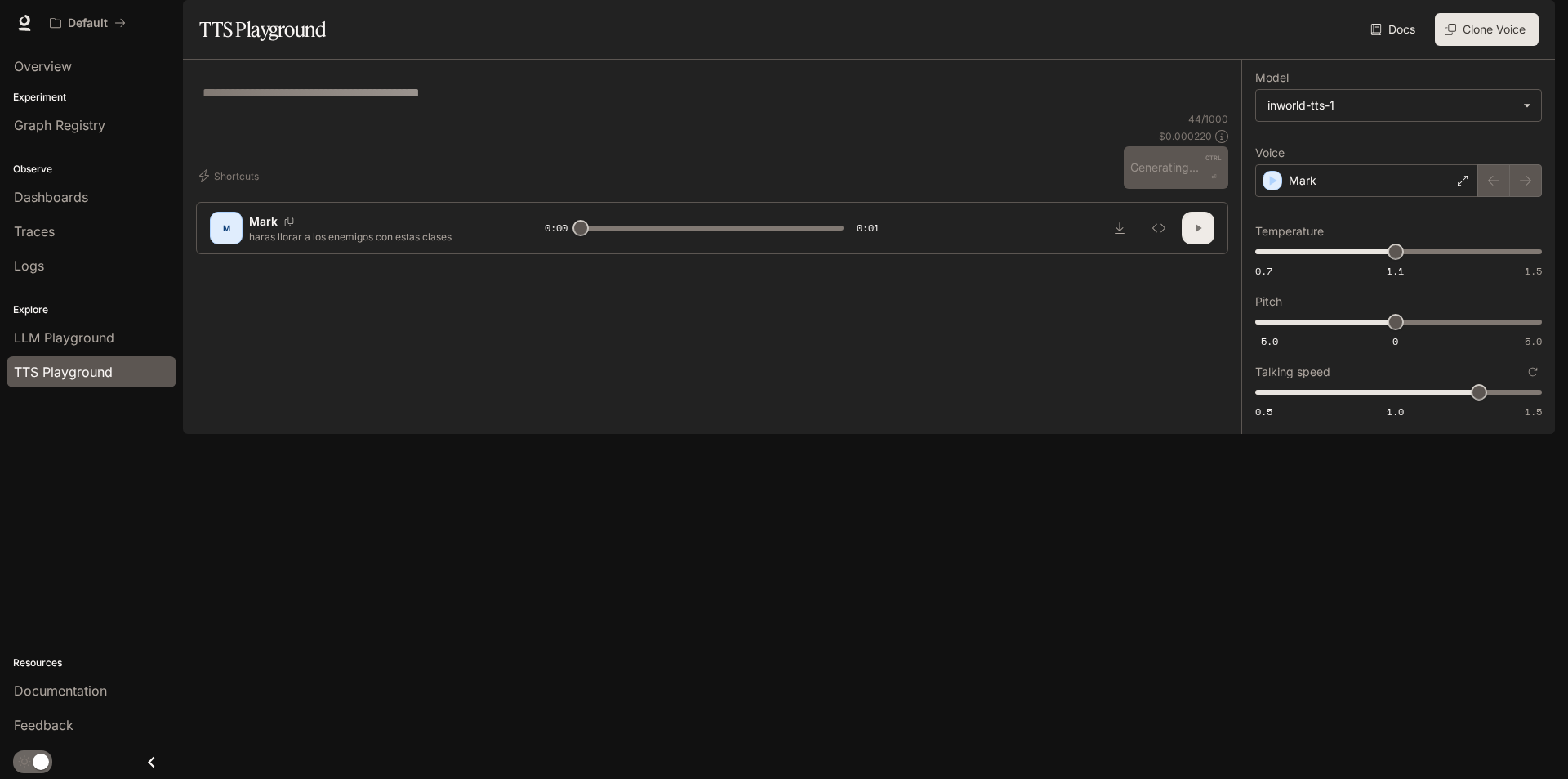
click at [1209, 244] on button "button" at bounding box center [1198, 228] width 33 height 33
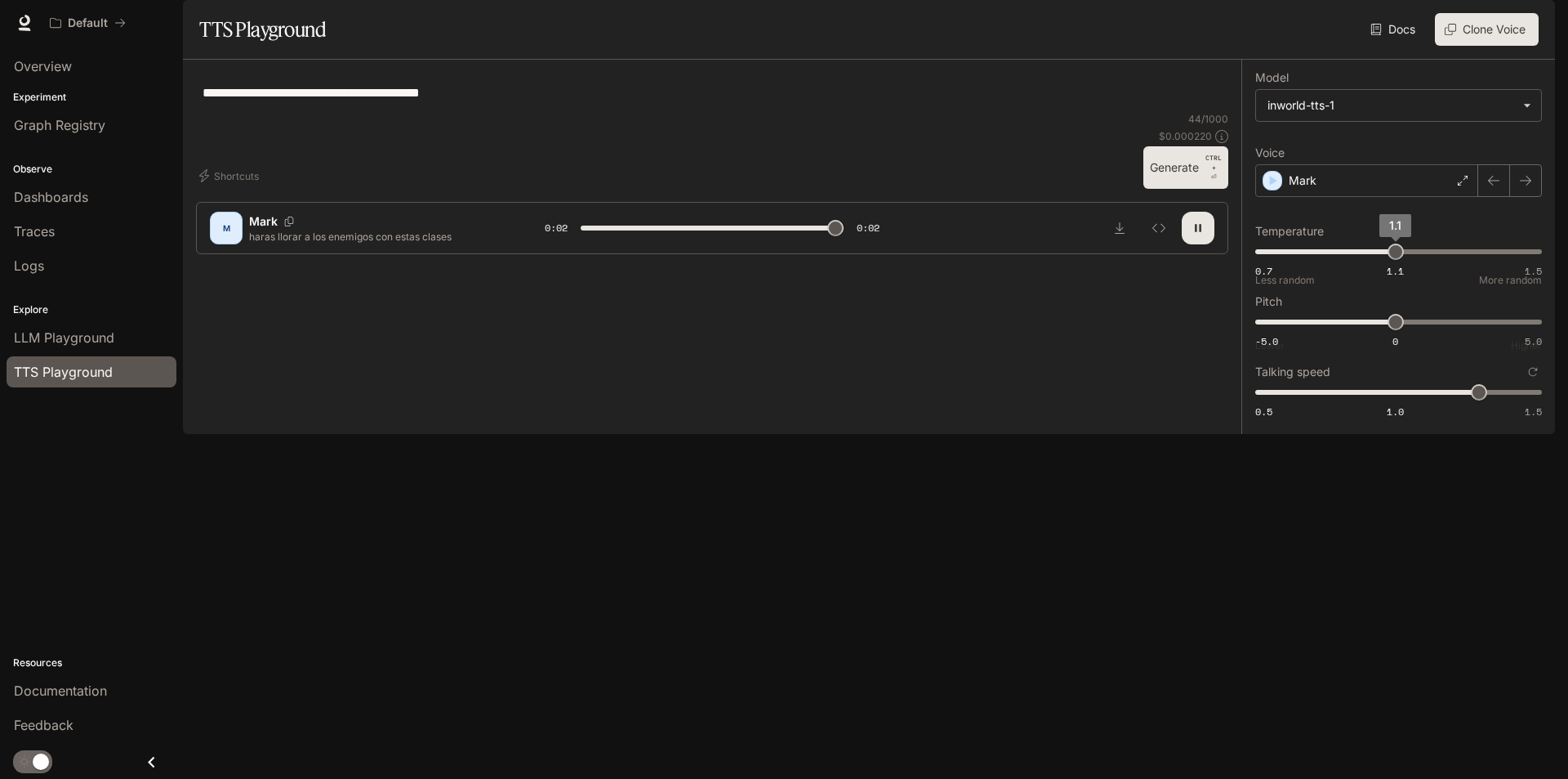
type input "*"
click at [1125, 234] on icon "Download audio" at bounding box center [1120, 228] width 13 height 13
click at [1396, 404] on span "0.5 1.0 1.5 1.3" at bounding box center [1395, 391] width 280 height 24
type input "*"
click at [1175, 189] on button "Generate CTRL + ⏎" at bounding box center [1186, 168] width 85 height 43
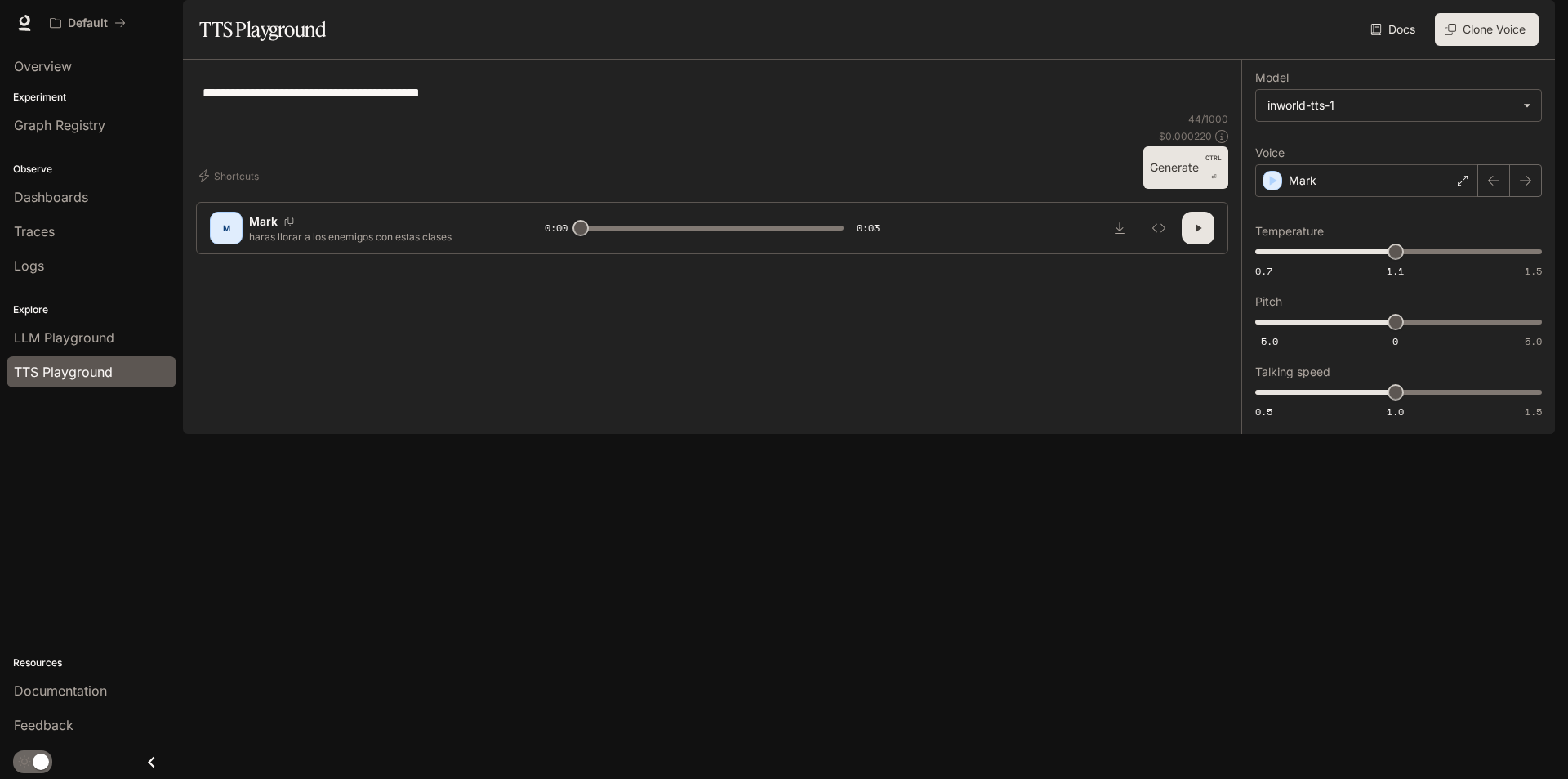
click at [1181, 189] on button "Generate CTRL + ⏎" at bounding box center [1186, 168] width 85 height 43
click at [1197, 234] on icon "button" at bounding box center [1197, 228] width 13 height 13
click at [1207, 182] on p "CTRL + ⏎" at bounding box center [1214, 168] width 16 height 29
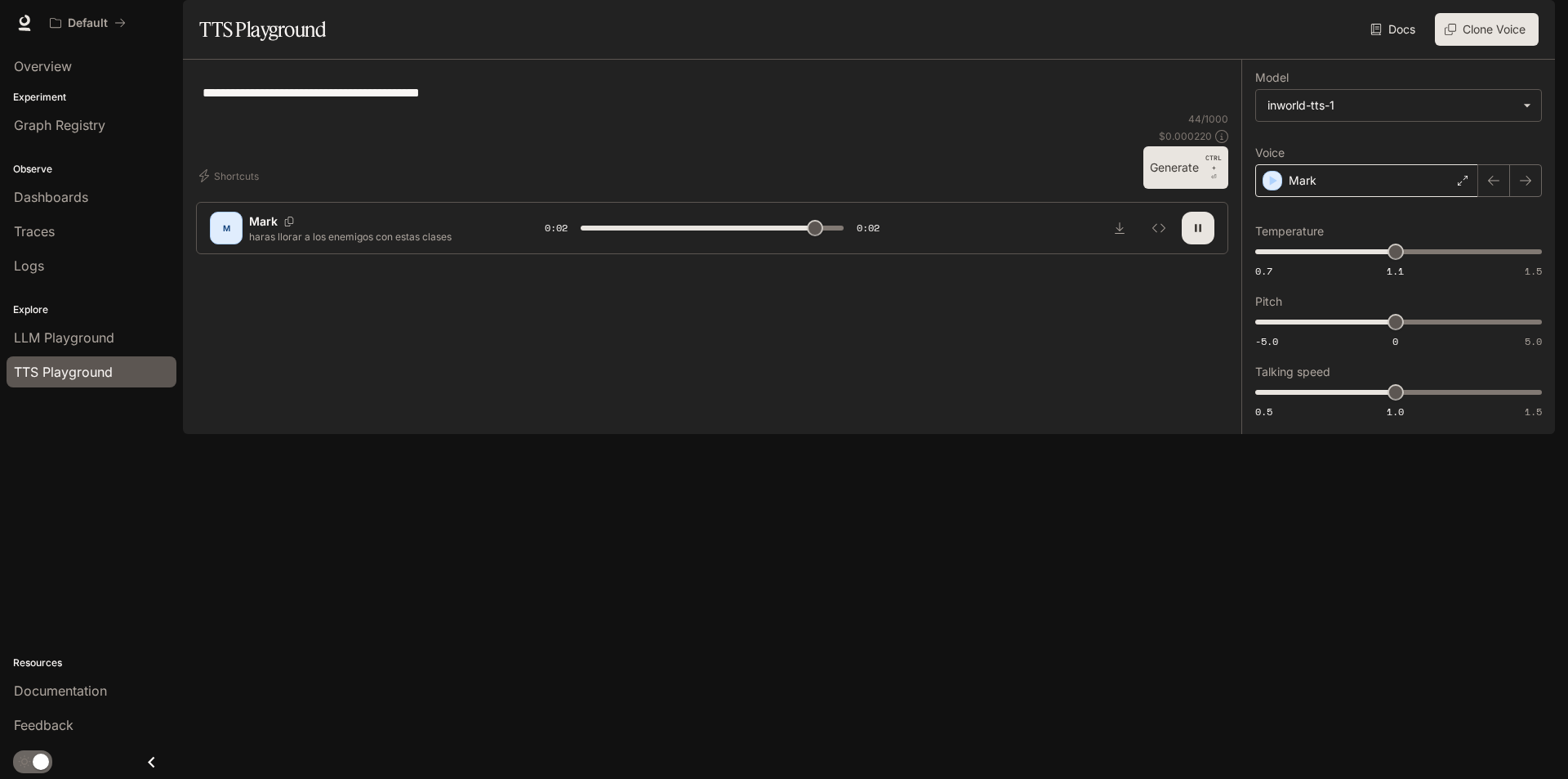
click at [1422, 197] on div "Mark" at bounding box center [1367, 181] width 223 height 33
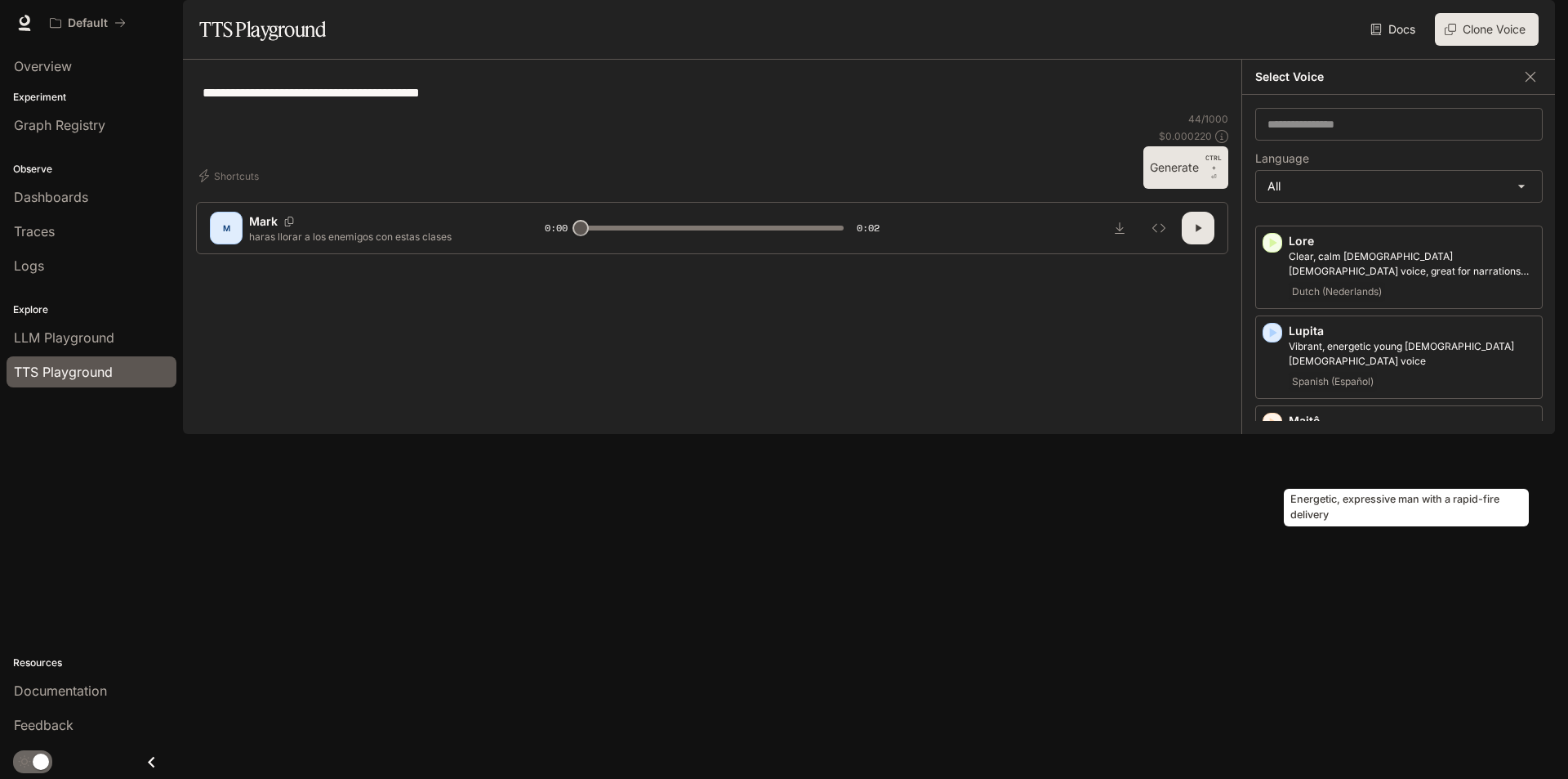
click at [1350, 519] on p "Energetic, expressive man with a rapid-fire delivery" at bounding box center [1412, 526] width 247 height 15
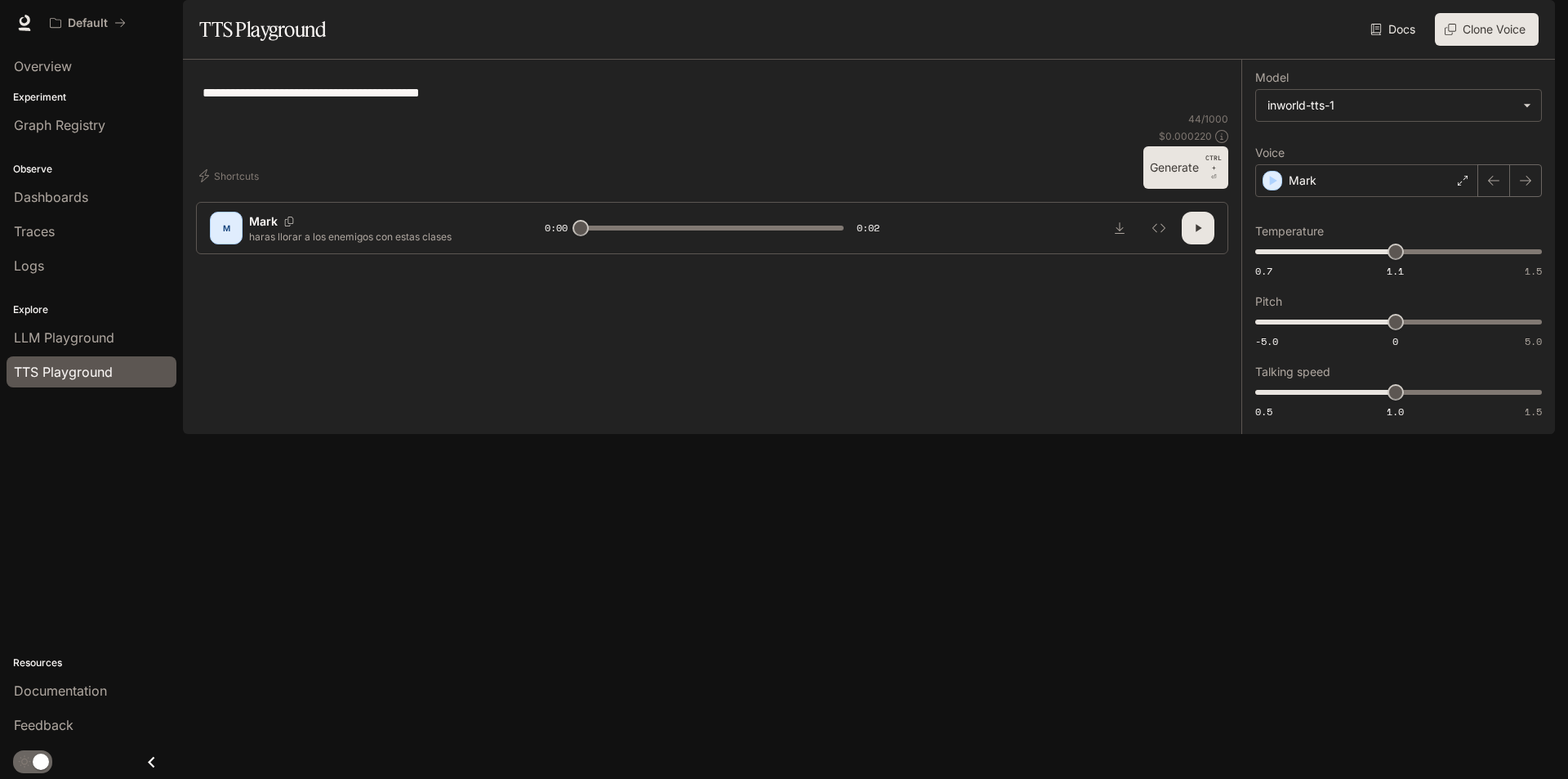
click at [1203, 189] on button "Generate CTRL + ⏎" at bounding box center [1186, 168] width 85 height 43
click at [1513, 197] on button "button" at bounding box center [1526, 181] width 33 height 33
click at [1484, 197] on button "button" at bounding box center [1494, 181] width 33 height 33
click at [1490, 185] on icon "button" at bounding box center [1494, 180] width 12 height 10
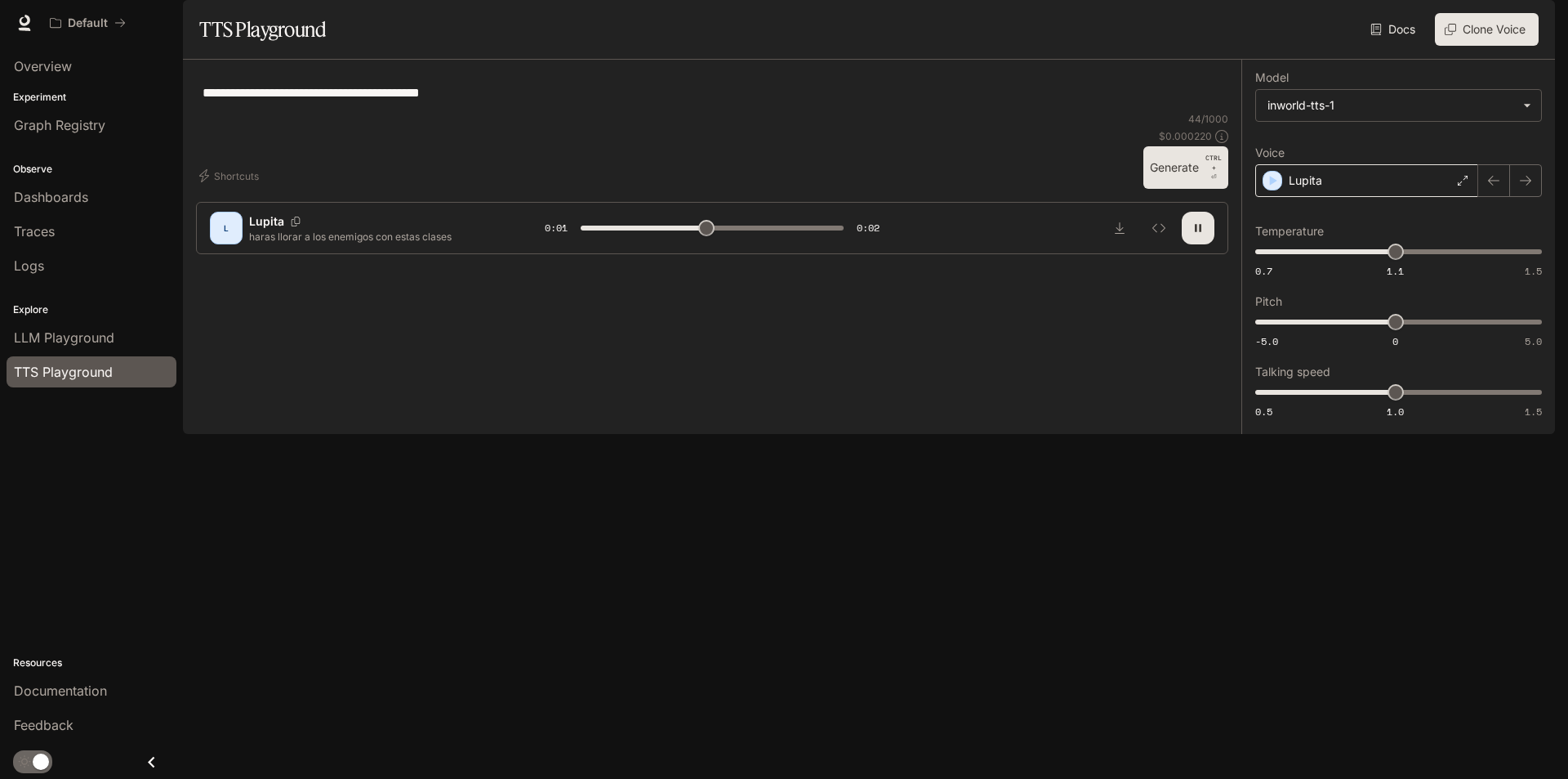
click at [1452, 197] on div "Lupita" at bounding box center [1367, 181] width 223 height 33
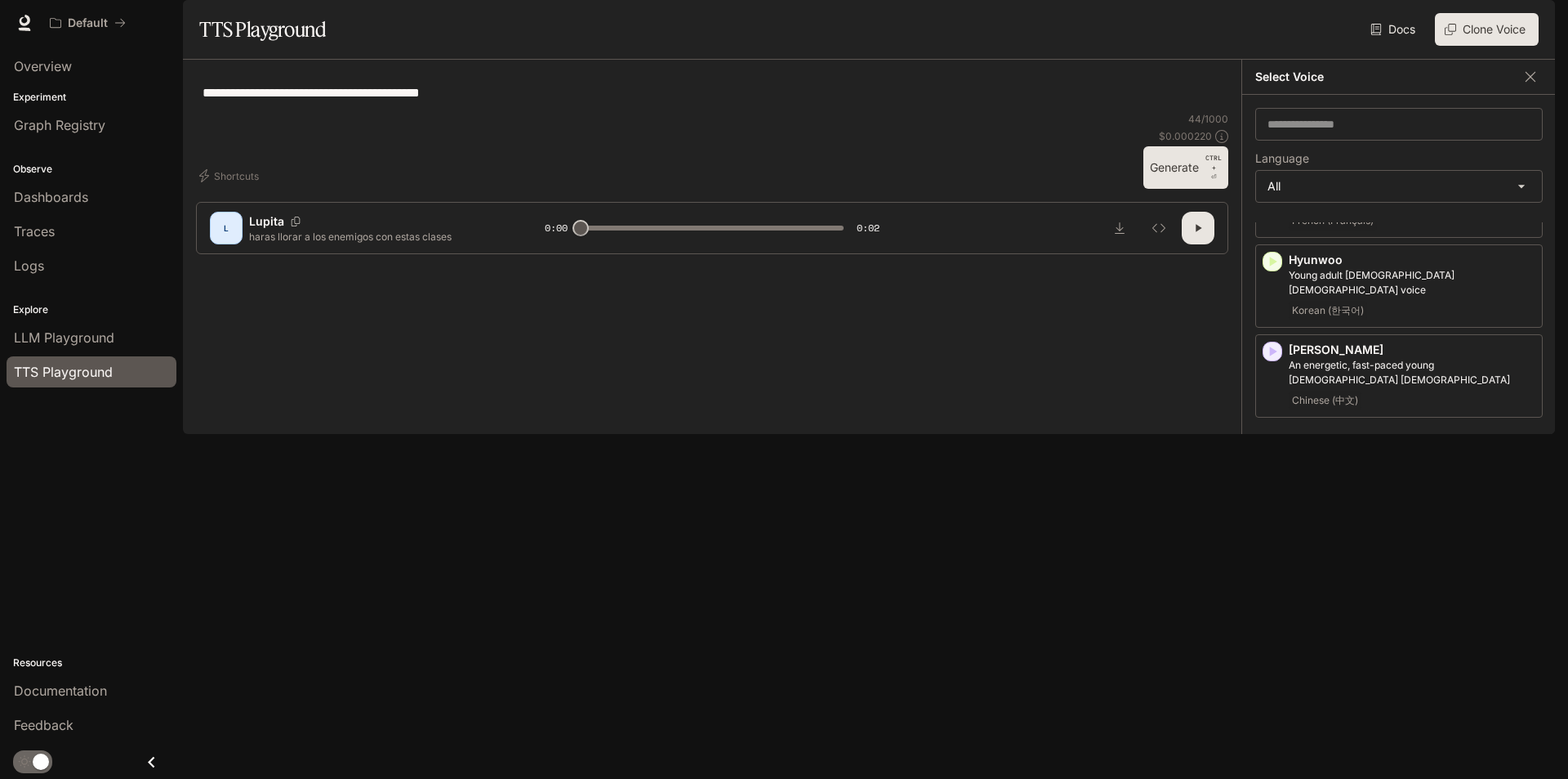
scroll to position [1455, 0]
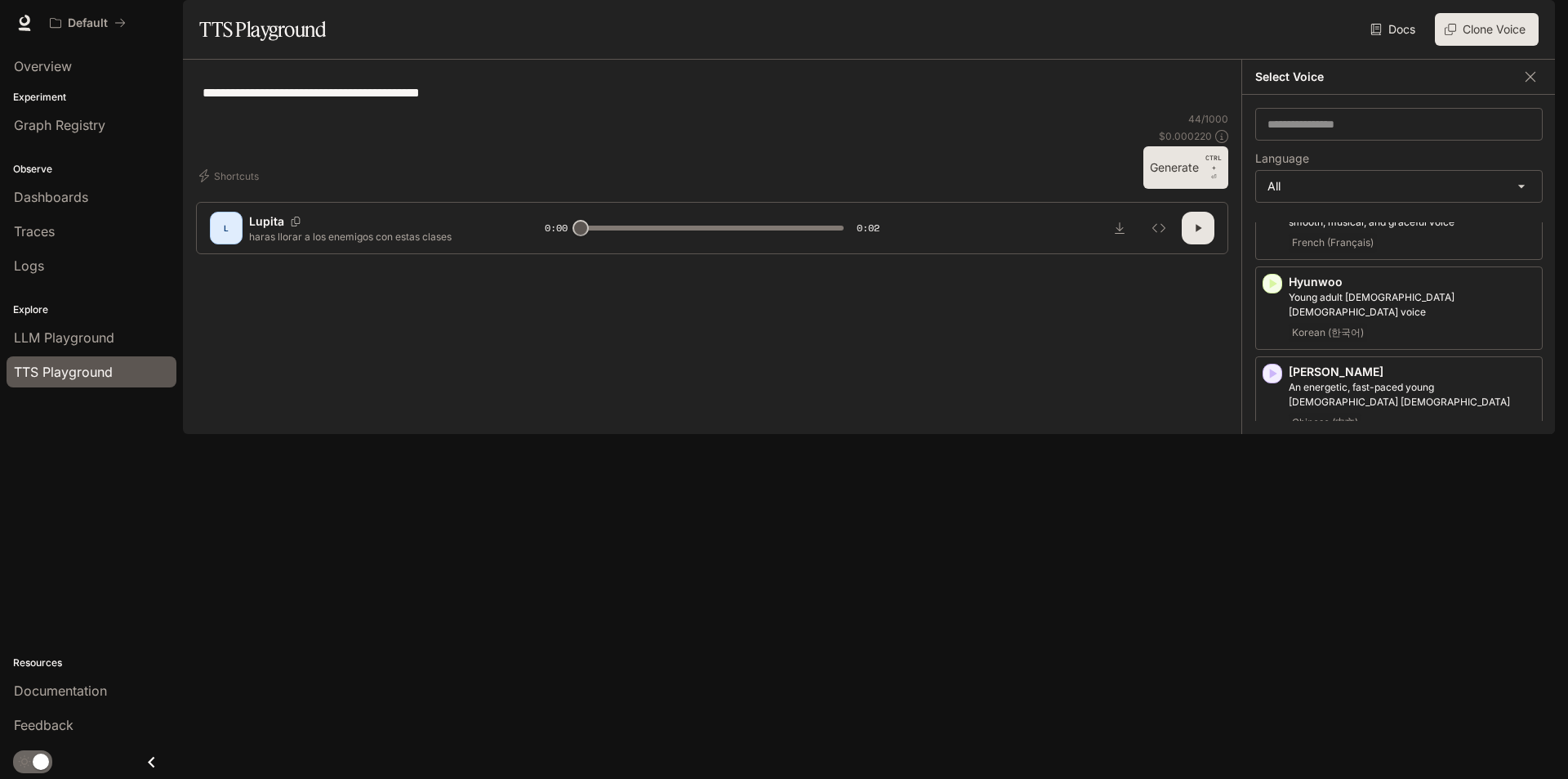
click at [1403, 544] on p "[PERSON_NAME]" at bounding box center [1412, 551] width 247 height 16
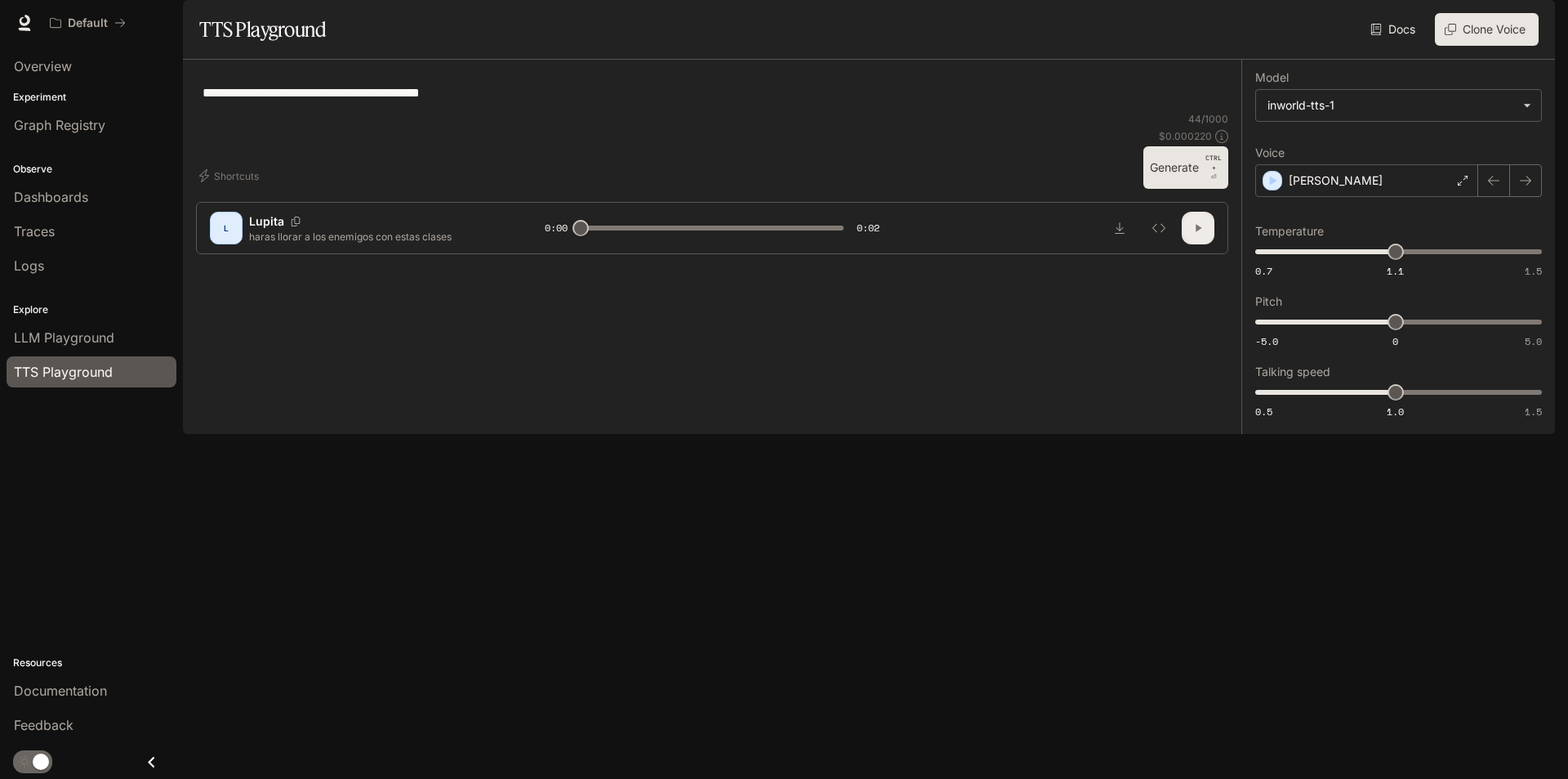
click at [1193, 234] on icon "button" at bounding box center [1197, 228] width 13 height 13
click at [1195, 233] on icon "button" at bounding box center [1198, 229] width 7 height 8
click at [1193, 189] on button "Generate CTRL + ⏎" at bounding box center [1186, 168] width 85 height 43
click at [1447, 197] on div "[PERSON_NAME]" at bounding box center [1367, 181] width 223 height 33
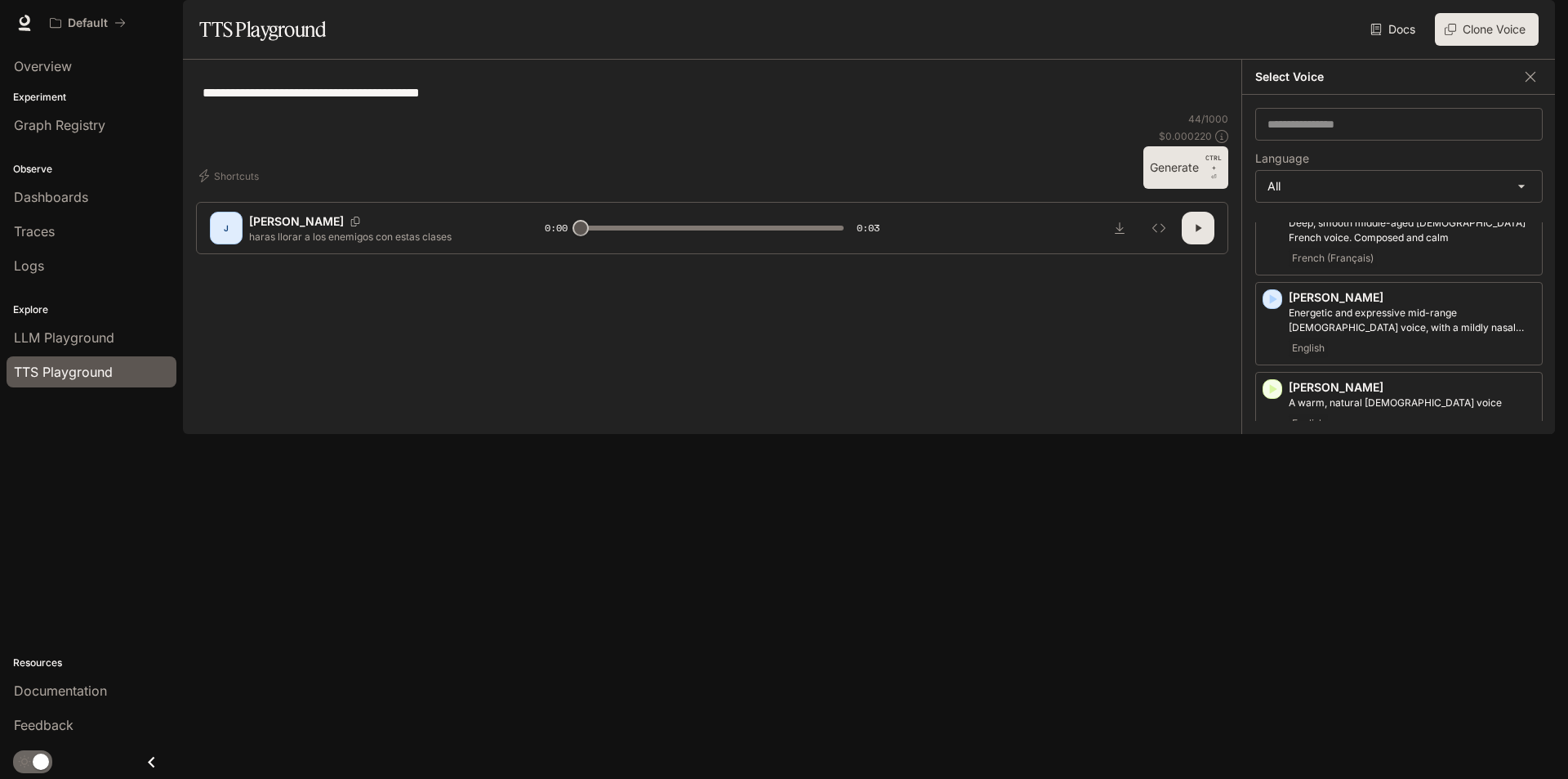
scroll to position [0, 0]
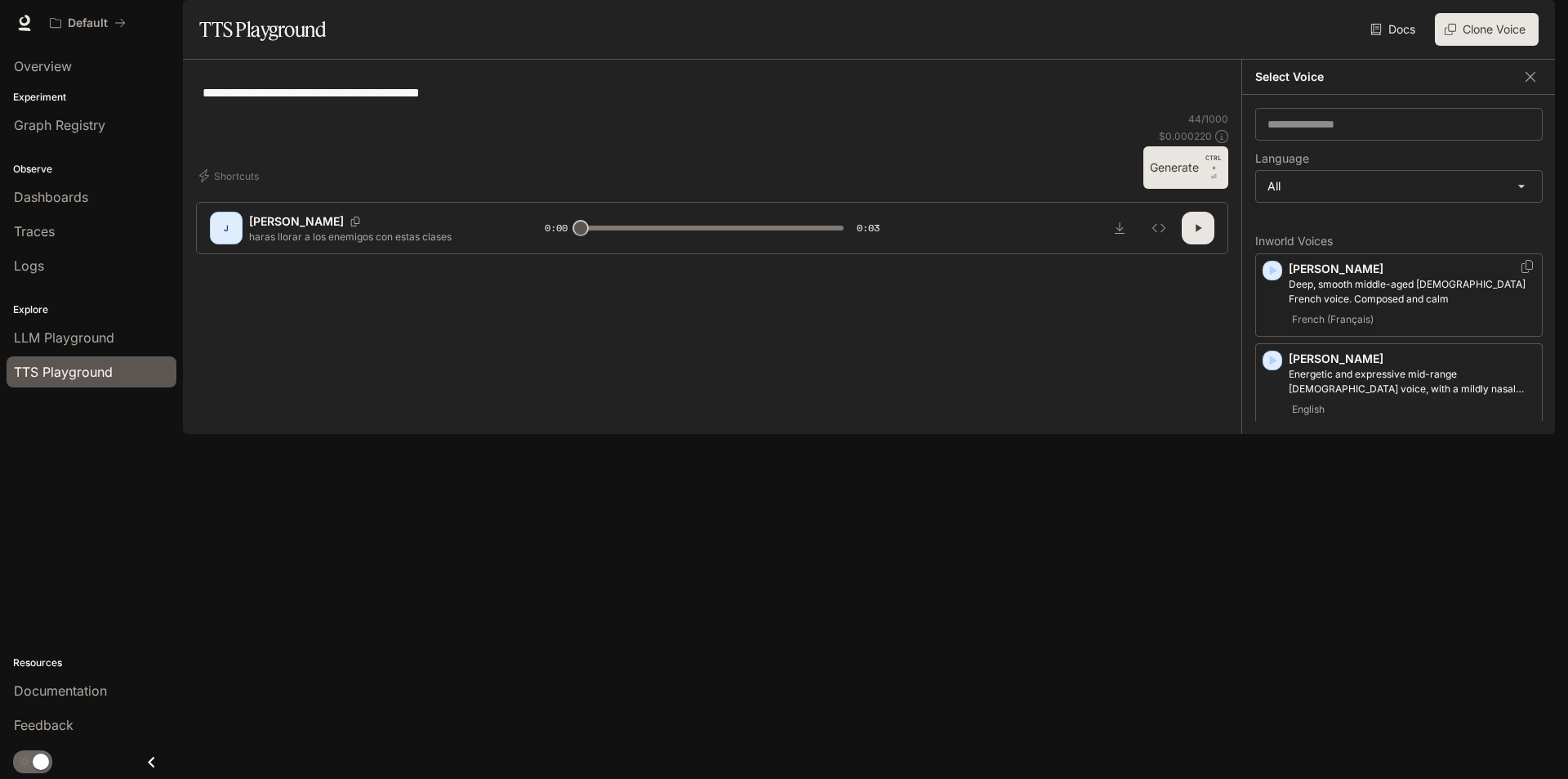
click at [1445, 277] on p "[PERSON_NAME]" at bounding box center [1412, 268] width 247 height 16
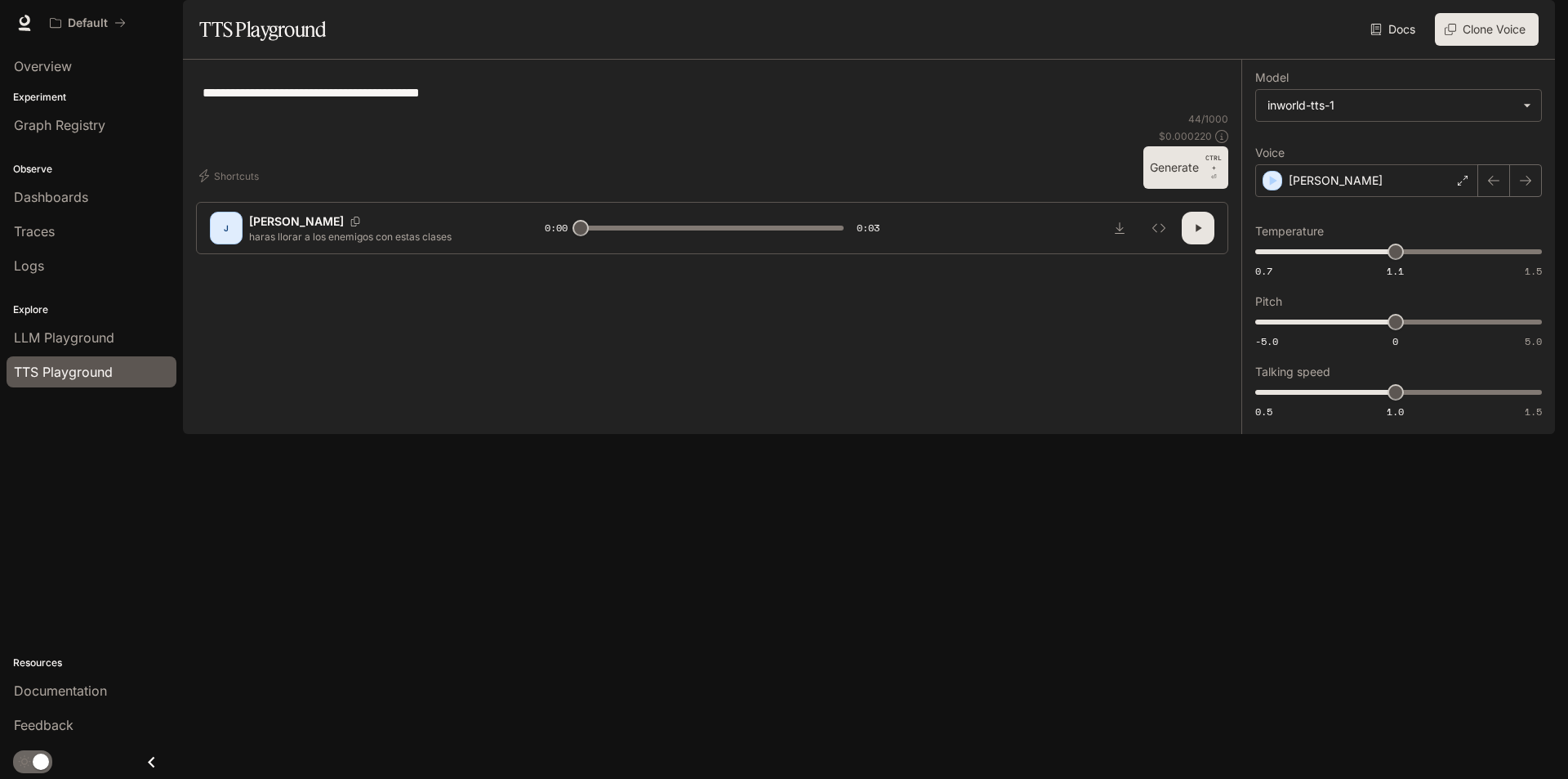
click at [1193, 189] on button "Generate CTRL + ⏎" at bounding box center [1186, 168] width 85 height 43
click at [1196, 234] on icon "button" at bounding box center [1197, 228] width 13 height 13
click at [1441, 197] on div "[PERSON_NAME]" at bounding box center [1367, 181] width 223 height 33
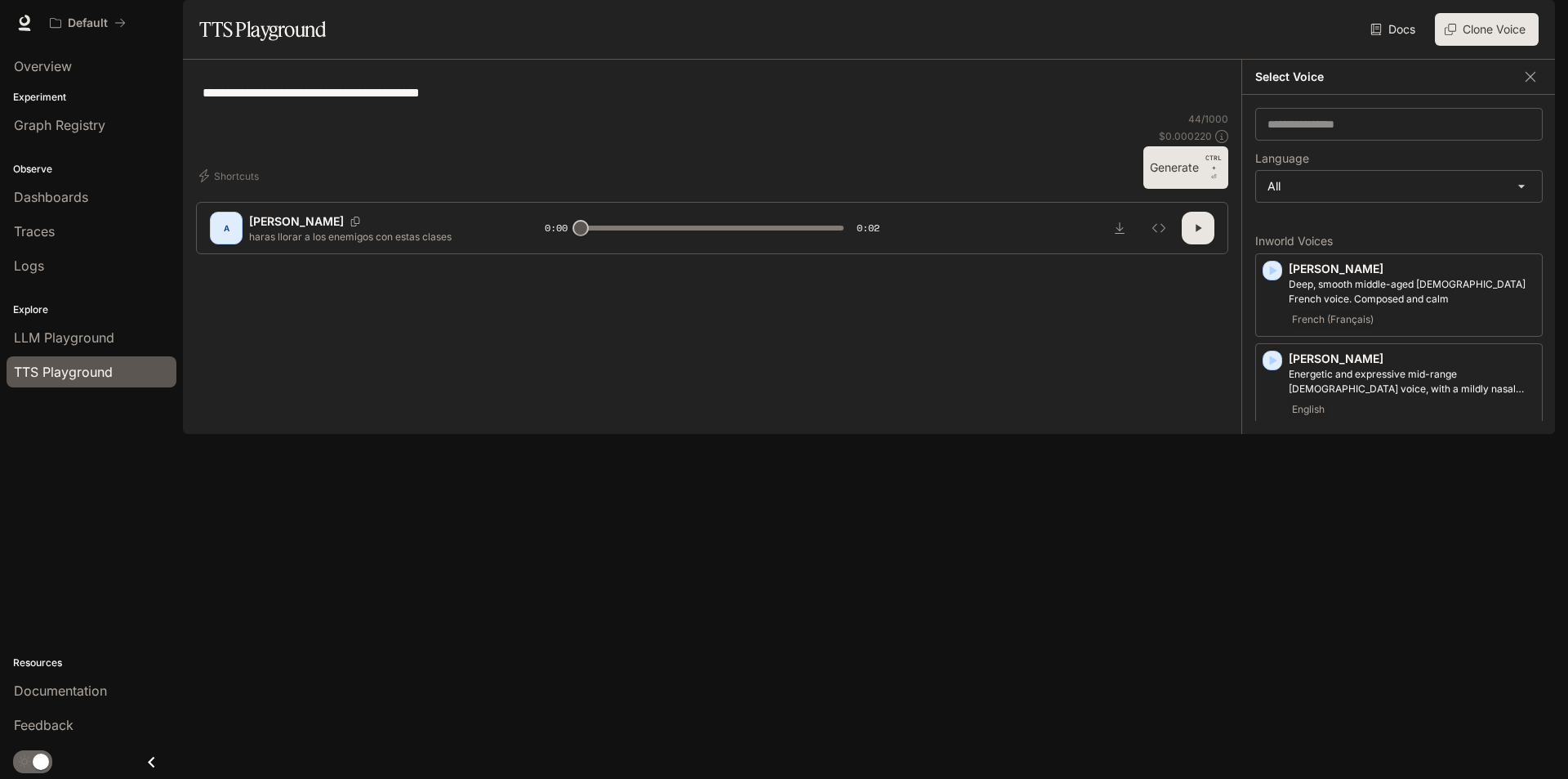
click at [1205, 112] on div "**********" at bounding box center [712, 92] width 1032 height 39
click at [1536, 89] on button "button" at bounding box center [1530, 77] width 24 height 24
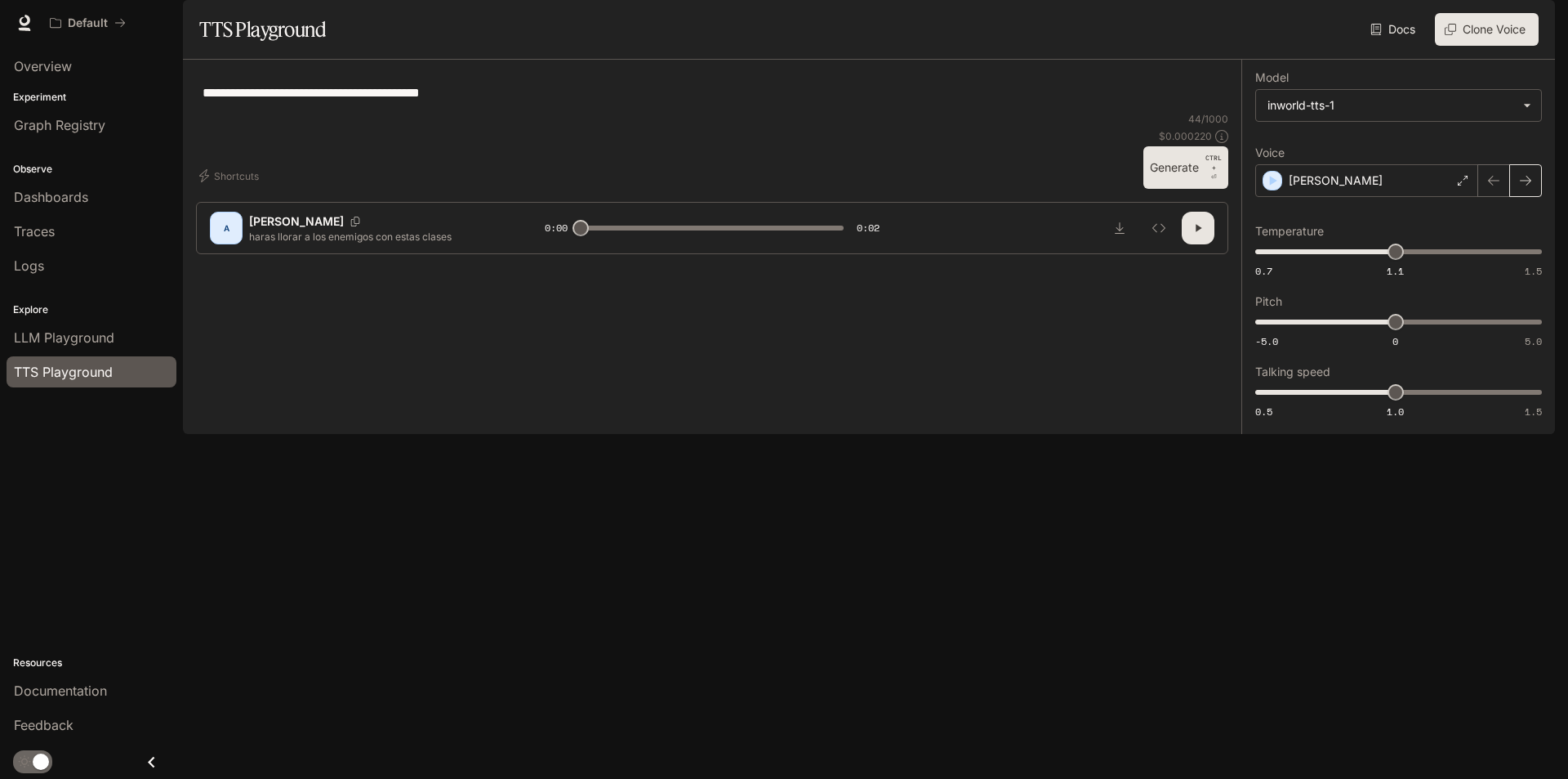
click at [1531, 197] on button "button" at bounding box center [1526, 181] width 33 height 33
click at [1531, 187] on icon "button" at bounding box center [1525, 180] width 13 height 13
click at [1530, 187] on icon "button" at bounding box center [1525, 180] width 13 height 13
click at [1527, 185] on icon "button" at bounding box center [1526, 180] width 12 height 10
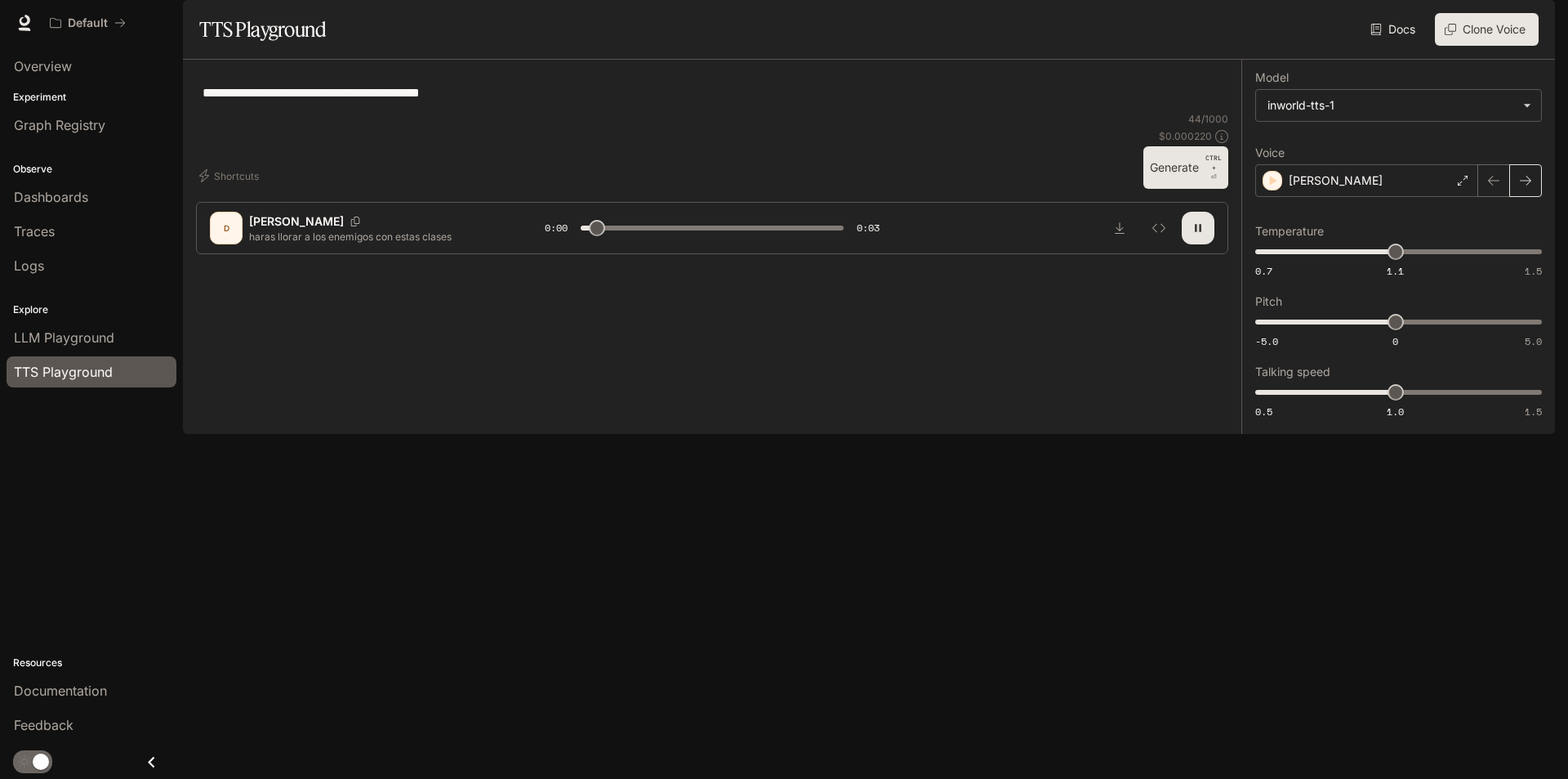
click at [1517, 197] on button "button" at bounding box center [1526, 181] width 33 height 33
click at [1524, 187] on icon "button" at bounding box center [1525, 180] width 13 height 13
click at [1521, 187] on icon "button" at bounding box center [1525, 180] width 13 height 13
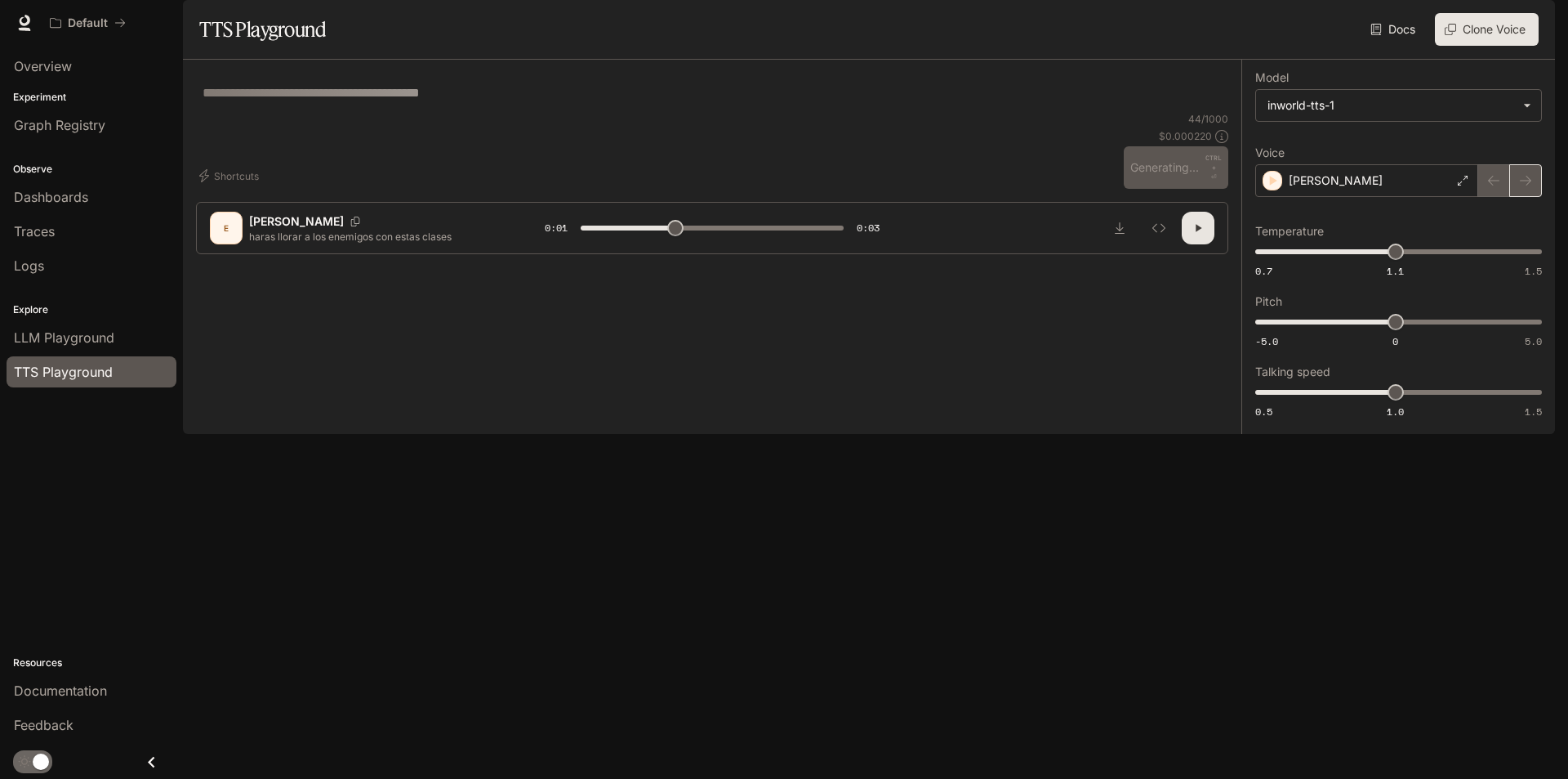
click at [1521, 197] on div at bounding box center [1511, 181] width 64 height 33
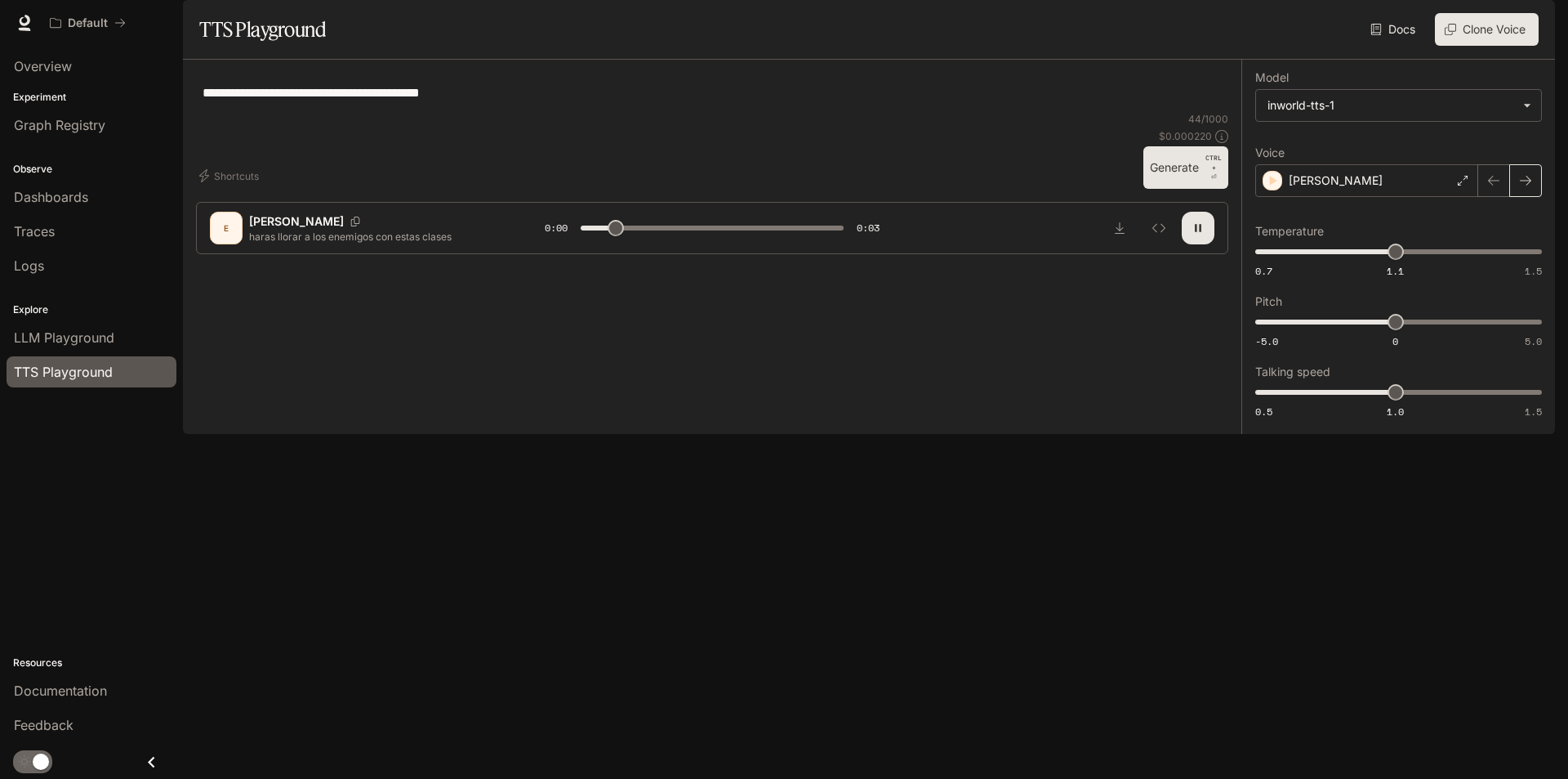
click at [1521, 187] on icon "button" at bounding box center [1525, 180] width 13 height 13
click at [1520, 197] on button "button" at bounding box center [1526, 181] width 33 height 33
click at [1522, 187] on icon "button" at bounding box center [1525, 180] width 13 height 13
click at [1495, 187] on icon "button" at bounding box center [1493, 180] width 13 height 13
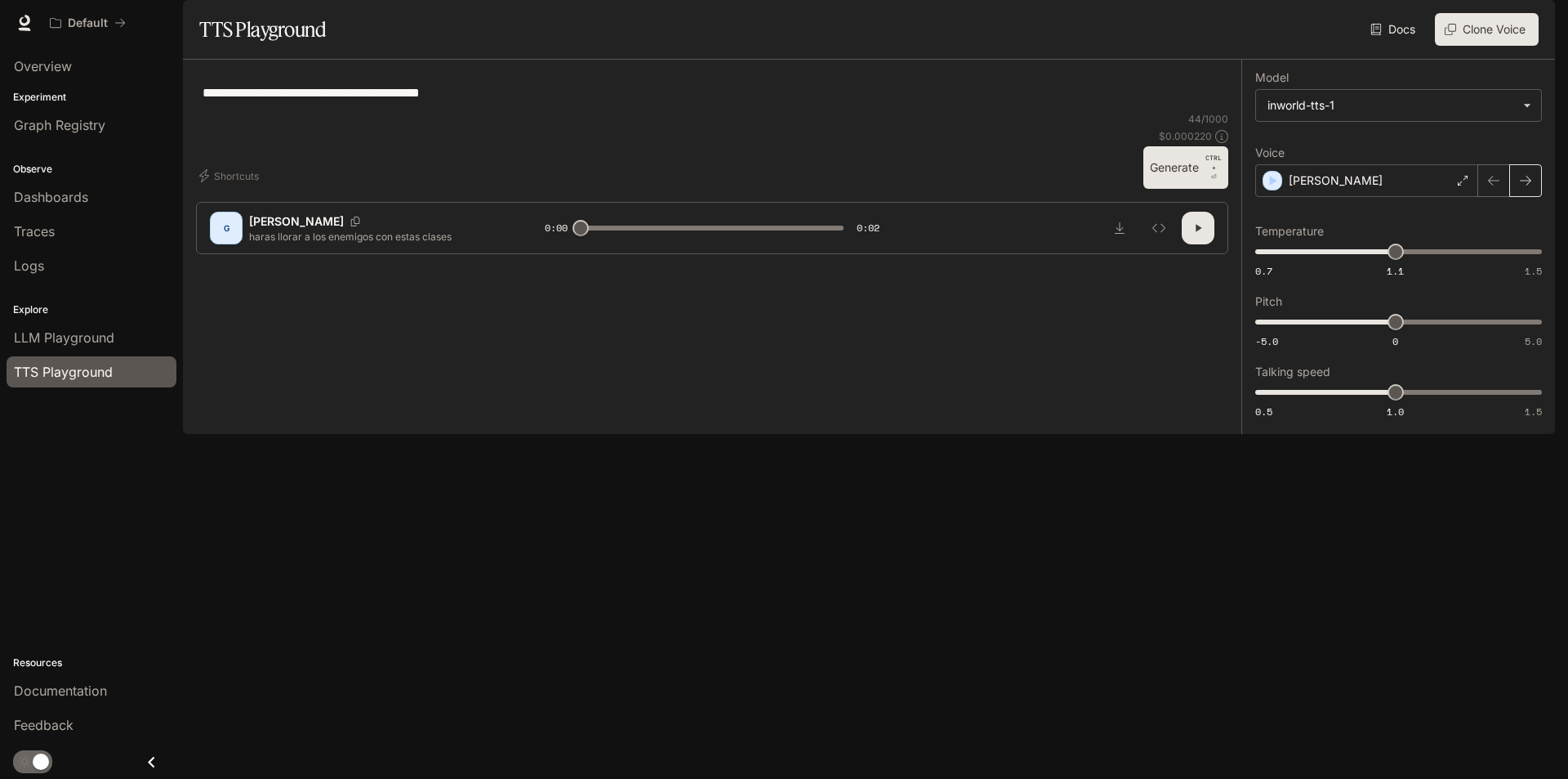
click at [1521, 187] on icon "button" at bounding box center [1525, 180] width 13 height 13
click at [1522, 187] on icon "button" at bounding box center [1525, 180] width 13 height 13
click at [1521, 187] on icon "button" at bounding box center [1525, 180] width 13 height 13
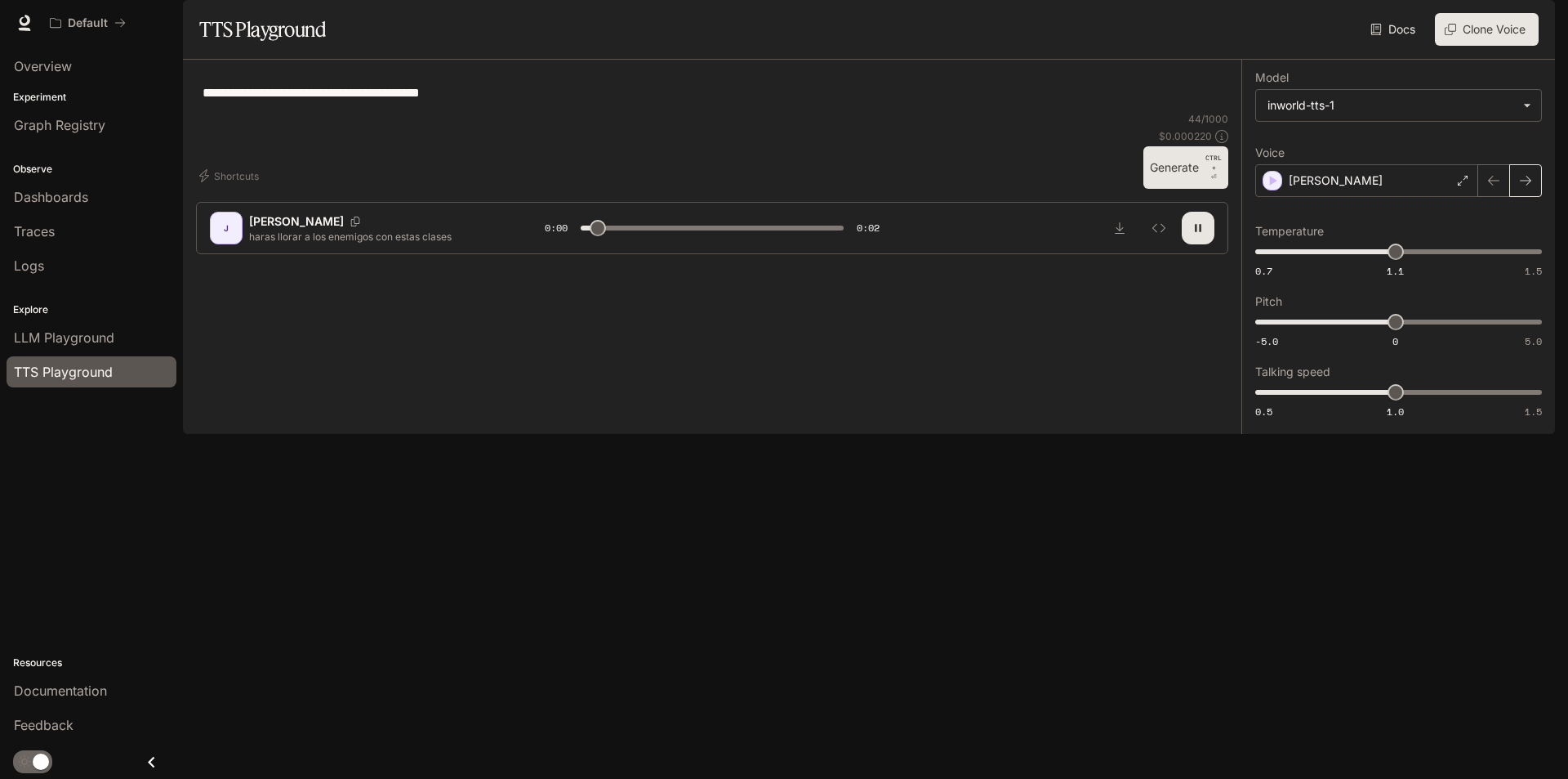
click at [1521, 197] on button "button" at bounding box center [1526, 181] width 33 height 33
click at [1521, 187] on icon "button" at bounding box center [1525, 180] width 13 height 13
click at [1519, 197] on button "button" at bounding box center [1526, 181] width 33 height 33
click at [1525, 187] on icon "button" at bounding box center [1525, 180] width 13 height 13
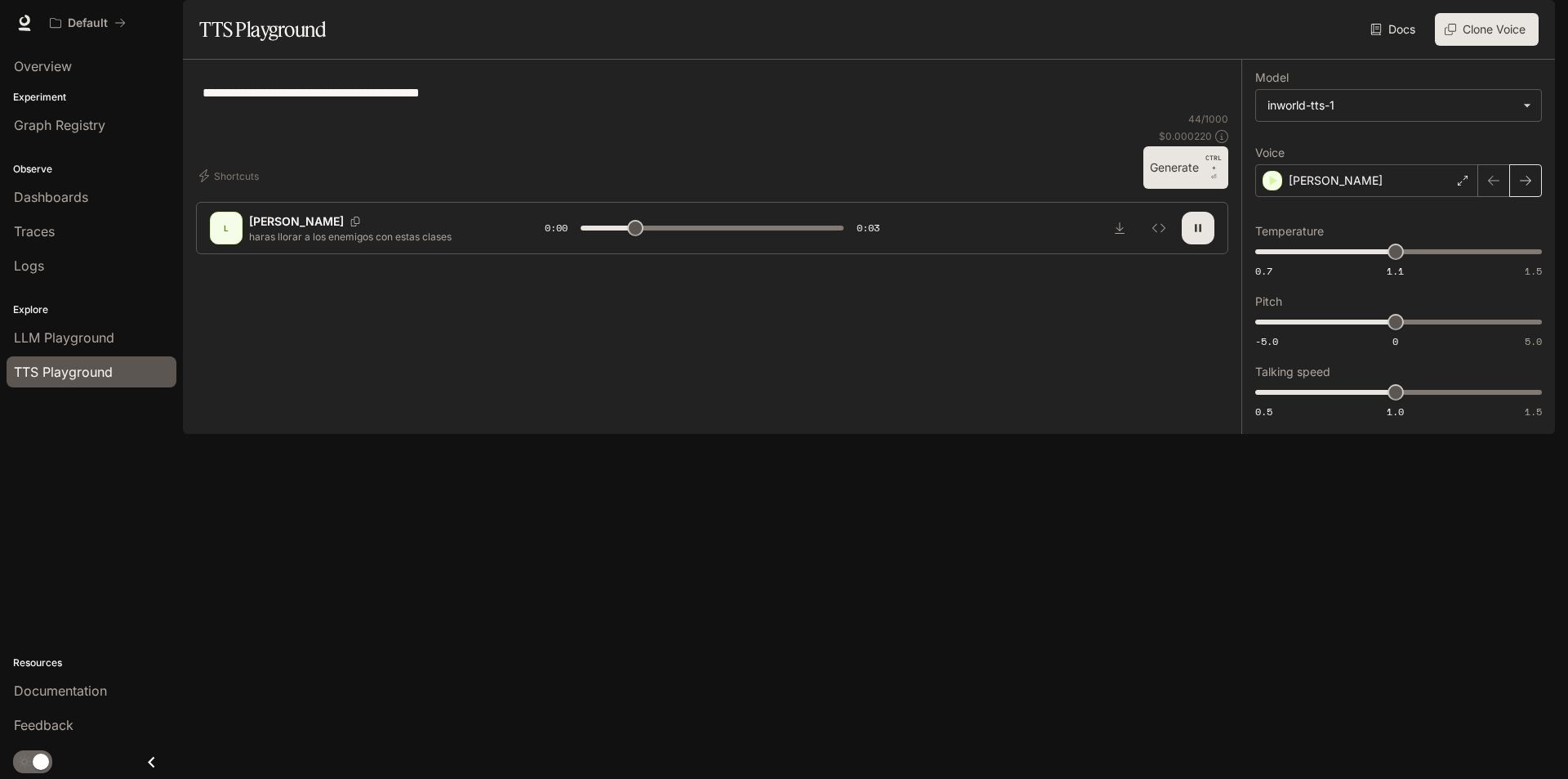
click at [1525, 187] on icon "button" at bounding box center [1525, 180] width 13 height 13
click at [1523, 187] on icon "button" at bounding box center [1525, 180] width 13 height 13
click at [1522, 197] on button "button" at bounding box center [1526, 181] width 33 height 33
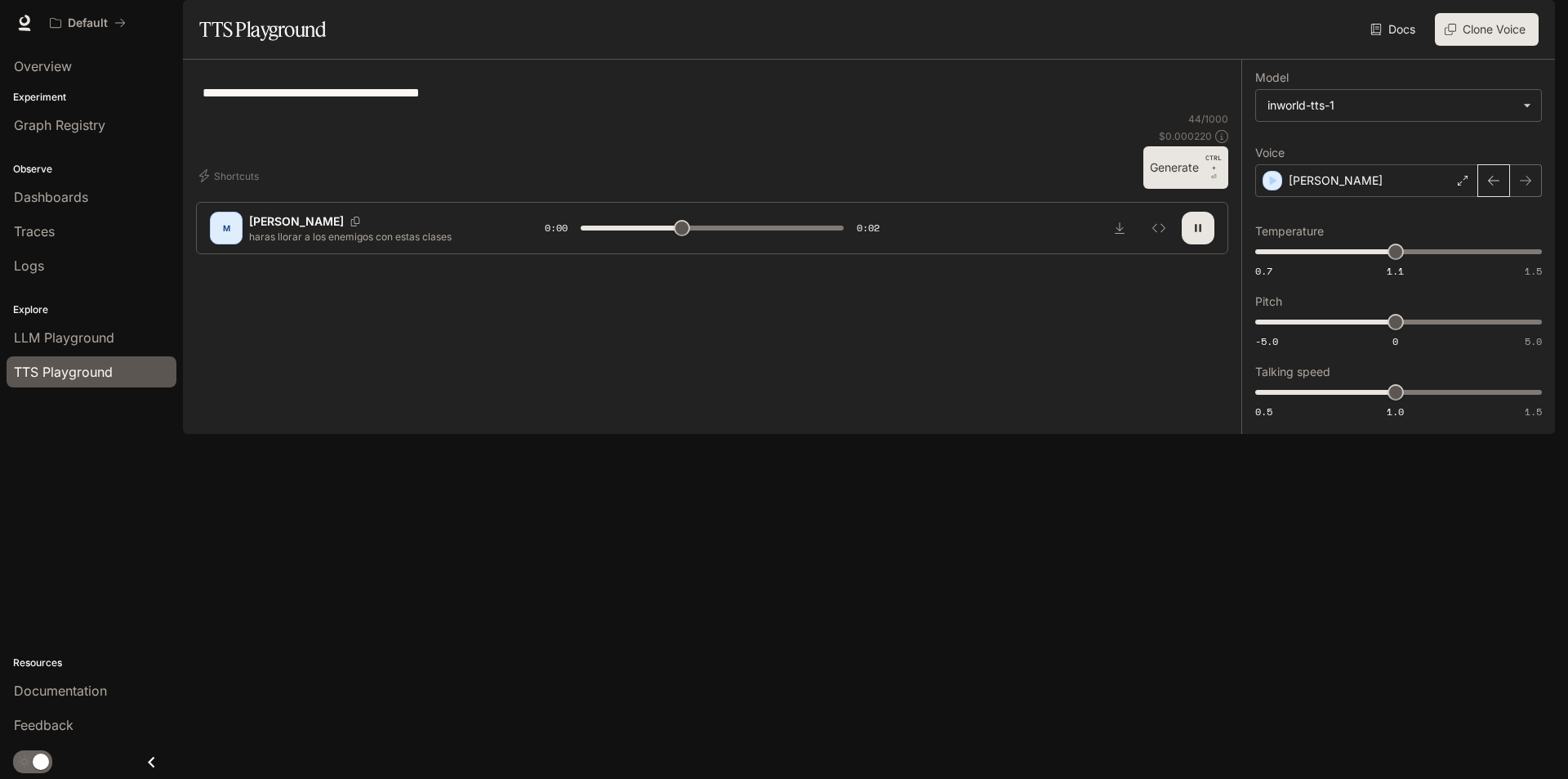
click at [1491, 185] on icon "button" at bounding box center [1494, 180] width 12 height 10
click at [1515, 197] on button "button" at bounding box center [1526, 181] width 33 height 33
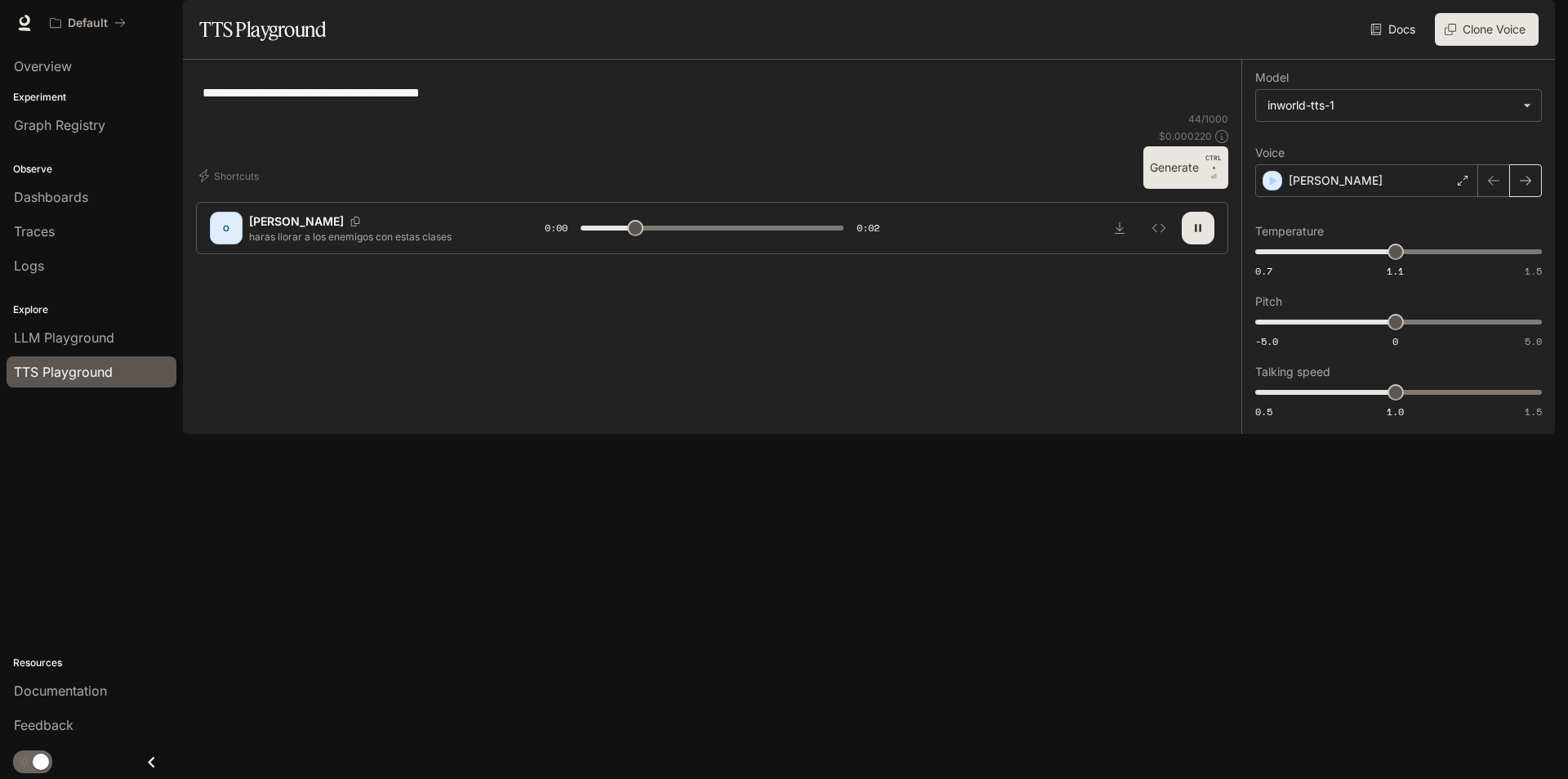
click at [1515, 197] on button "button" at bounding box center [1526, 181] width 33 height 33
click at [1516, 197] on button "button" at bounding box center [1526, 181] width 33 height 33
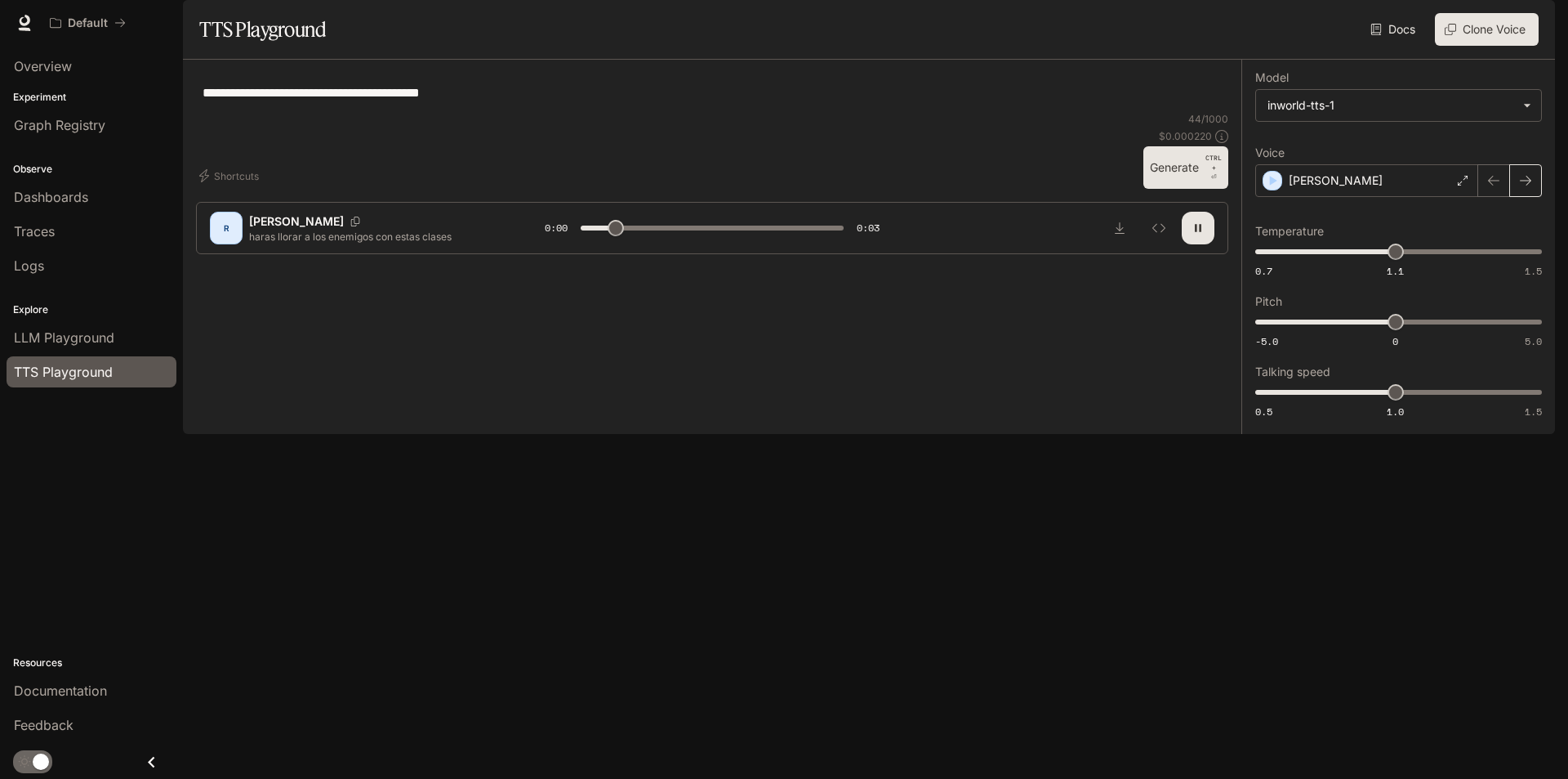
click at [1521, 197] on button "button" at bounding box center [1526, 181] width 33 height 33
click at [1523, 187] on icon "button" at bounding box center [1525, 180] width 13 height 13
type input "*"
